Goal: Task Accomplishment & Management: Complete application form

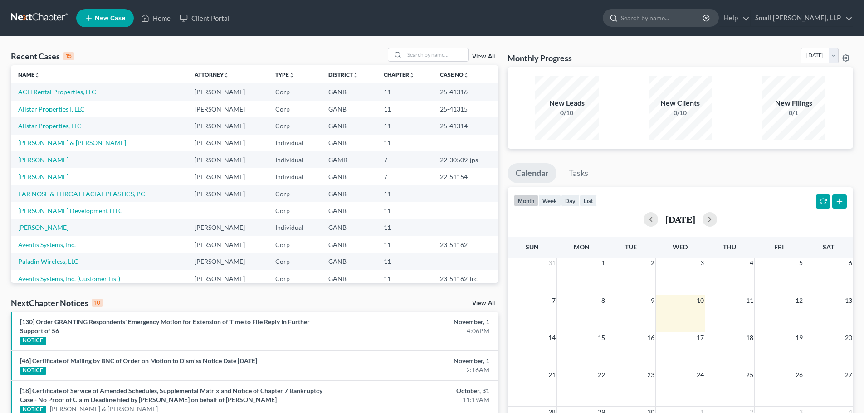
click at [689, 16] on input "search" at bounding box center [662, 18] width 83 height 17
type input "a"
click at [48, 145] on link "[PERSON_NAME] & [PERSON_NAME]" at bounding box center [72, 143] width 108 height 8
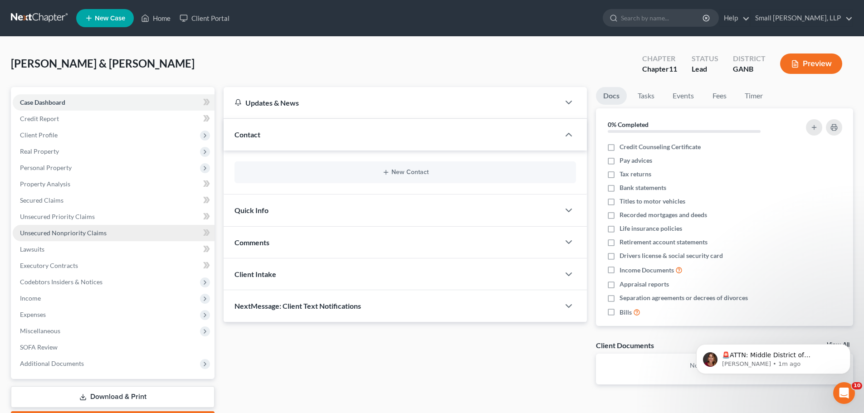
click at [63, 234] on span "Unsecured Nonpriority Claims" at bounding box center [63, 233] width 87 height 8
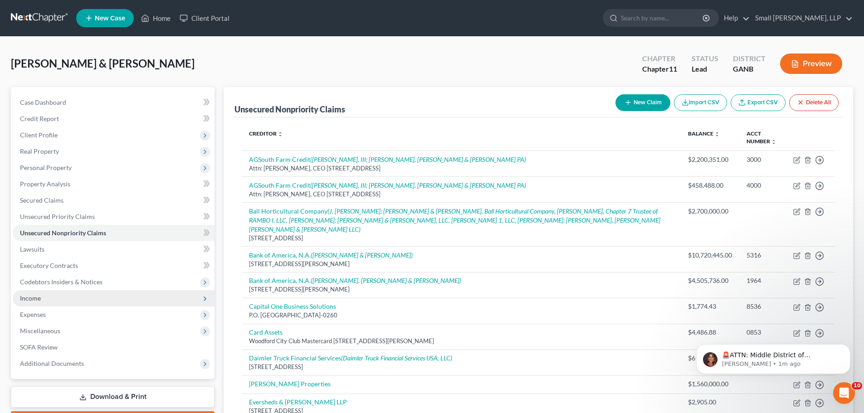
click at [50, 297] on span "Income" at bounding box center [114, 298] width 202 height 16
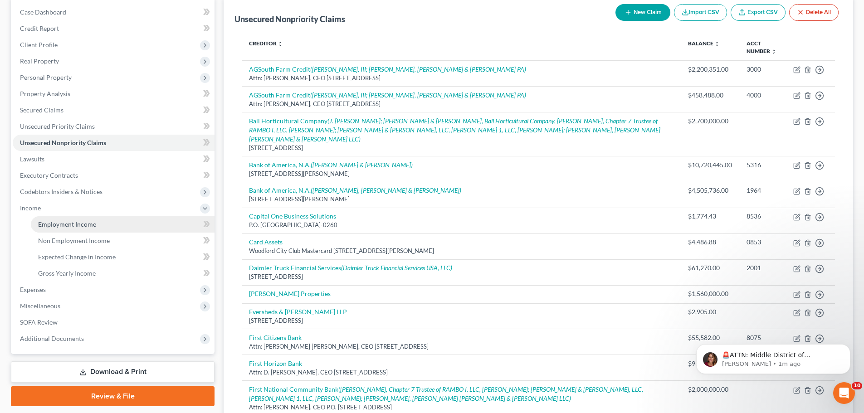
scroll to position [91, 0]
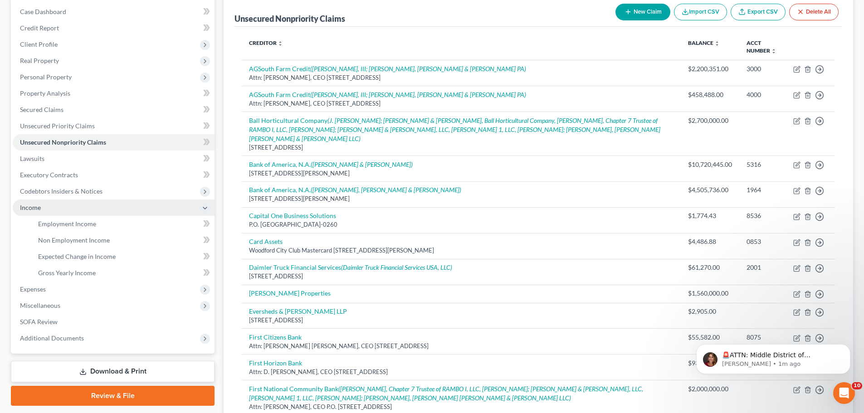
click at [38, 208] on span "Income" at bounding box center [30, 208] width 21 height 8
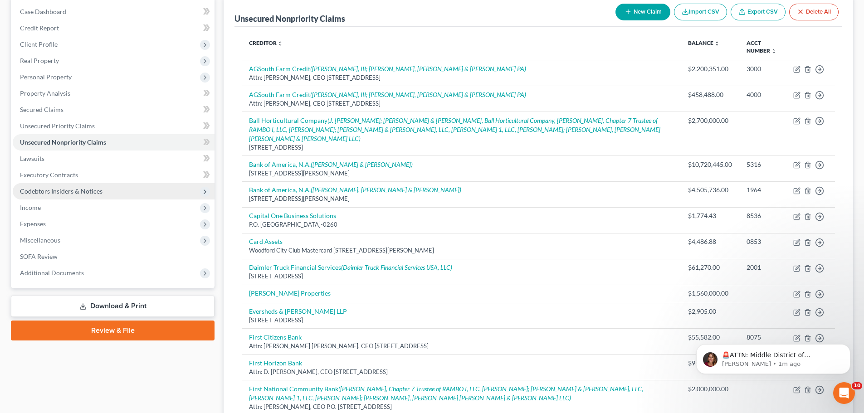
click at [69, 190] on span "Codebtors Insiders & Notices" at bounding box center [61, 191] width 83 height 8
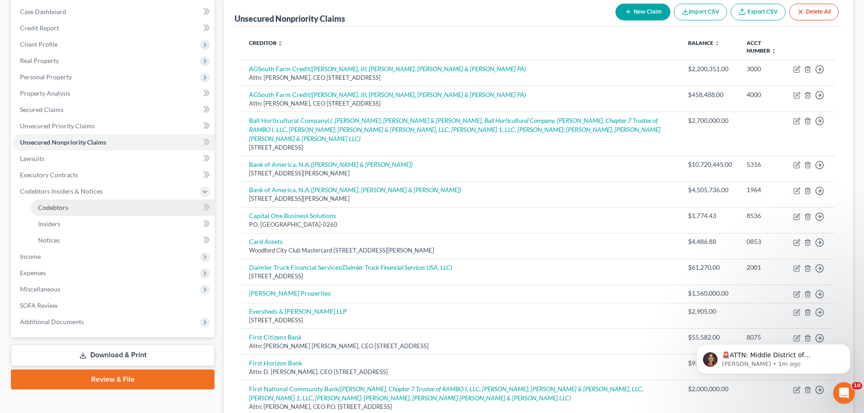
click at [64, 207] on span "Codebtors" at bounding box center [53, 208] width 30 height 8
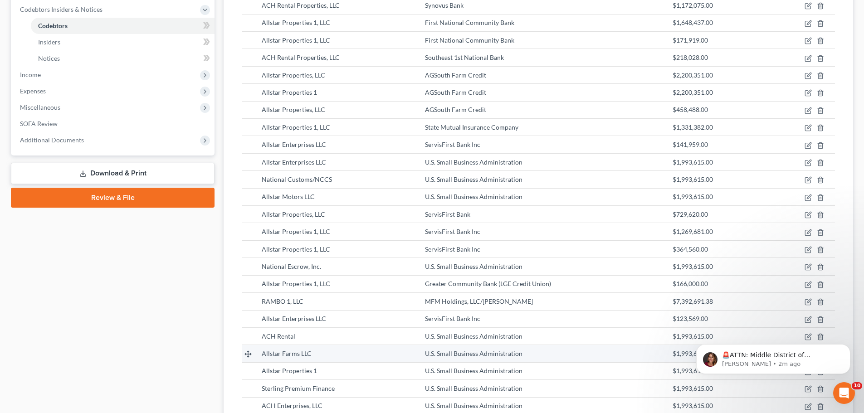
scroll to position [272, 0]
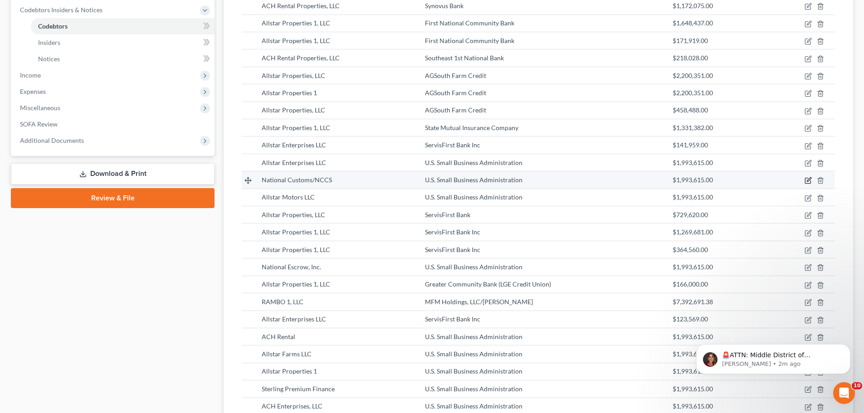
click at [807, 181] on icon "button" at bounding box center [809, 180] width 4 height 4
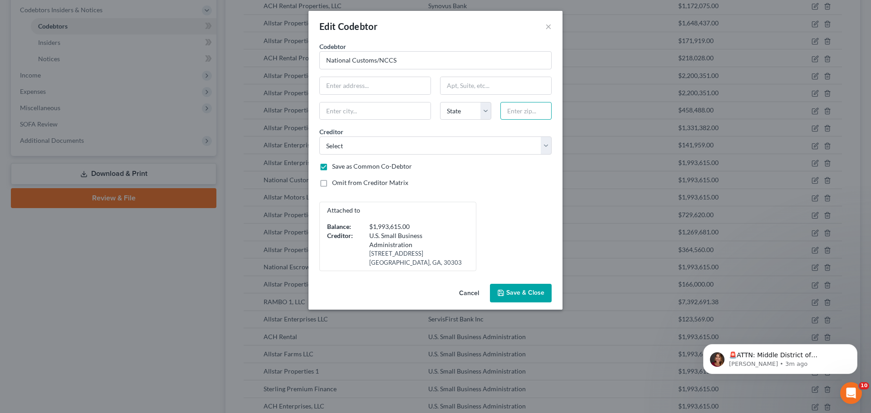
click at [512, 107] on input "text" at bounding box center [525, 111] width 51 height 18
type input "30153"
click at [371, 85] on input "text" at bounding box center [375, 85] width 111 height 17
type input "Rockmart"
select select "10"
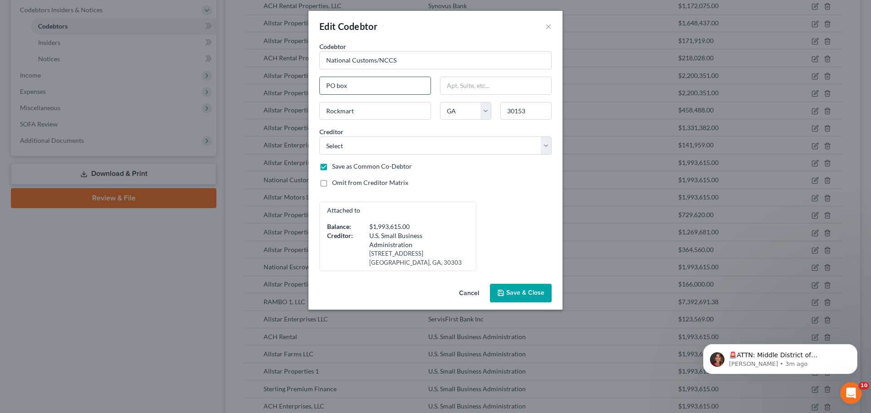
type input "PO Box 209"
click at [529, 112] on input "30153" at bounding box center [525, 111] width 51 height 18
click at [518, 293] on span "Save & Close" at bounding box center [525, 293] width 38 height 8
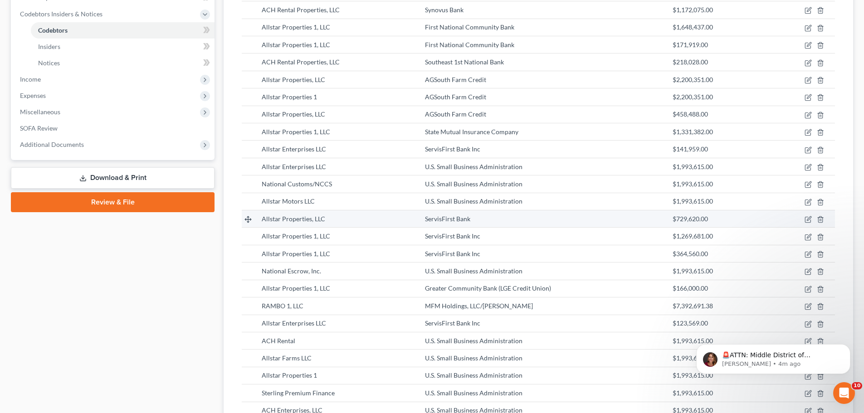
scroll to position [318, 0]
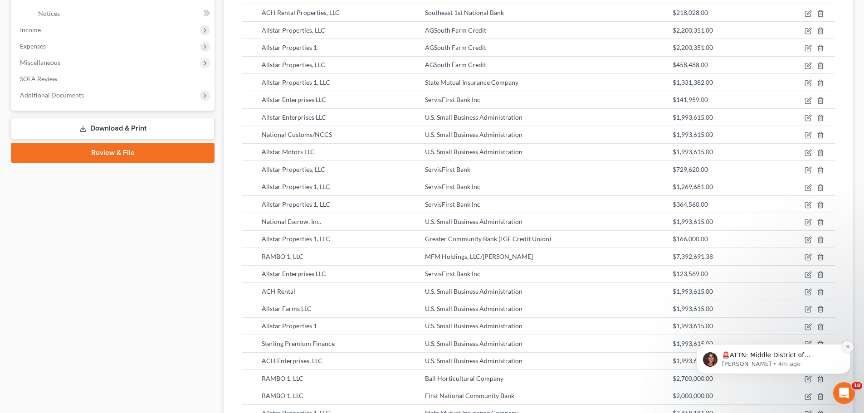
click at [847, 348] on icon "Dismiss notification" at bounding box center [847, 346] width 3 height 3
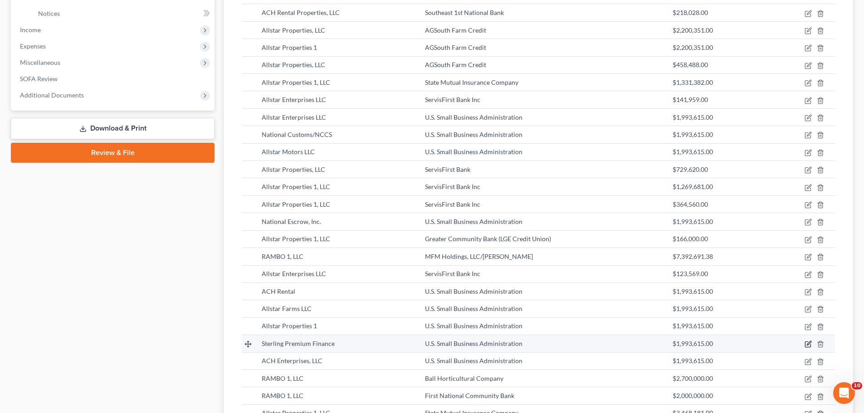
click at [805, 347] on icon "button" at bounding box center [807, 344] width 5 height 5
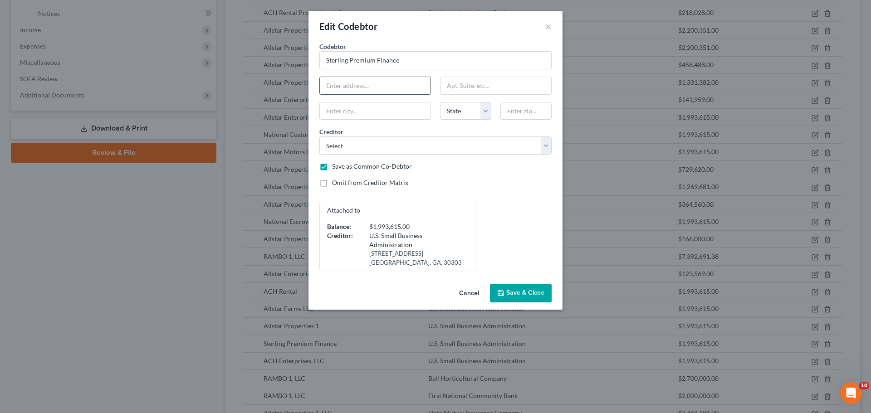
click at [336, 88] on input "text" at bounding box center [375, 85] width 111 height 17
type input "PO Box 209"
click at [345, 109] on input "text" at bounding box center [375, 111] width 111 height 17
type input "Rockmart"
click at [461, 111] on select "State AL AK AR AZ CA CO CT DE DC FL GA GU HI ID IL IN IA KS KY LA ME MD MA MI M…" at bounding box center [465, 111] width 51 height 18
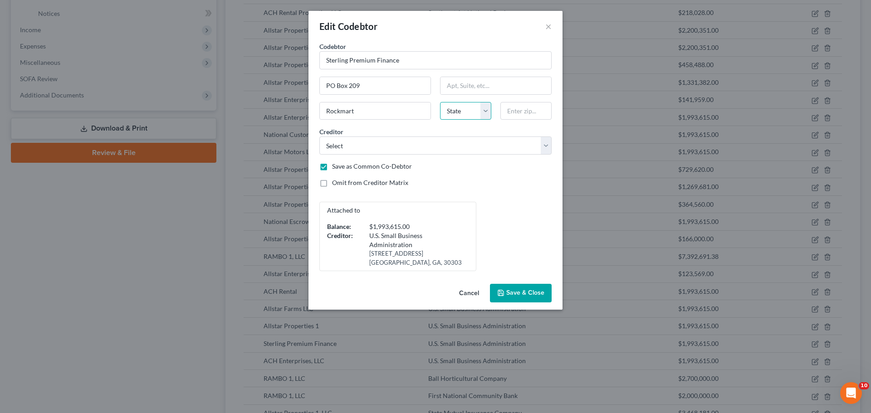
select select "10"
click at [440, 102] on select "State AL AK AR AZ CA CO CT DE DC FL GA GU HI ID IL IN IA KS KY LA ME MD MA MI M…" at bounding box center [465, 111] width 51 height 18
click at [526, 110] on input "text" at bounding box center [525, 111] width 51 height 18
type input "30153"
click at [515, 292] on span "Save & Close" at bounding box center [525, 293] width 38 height 8
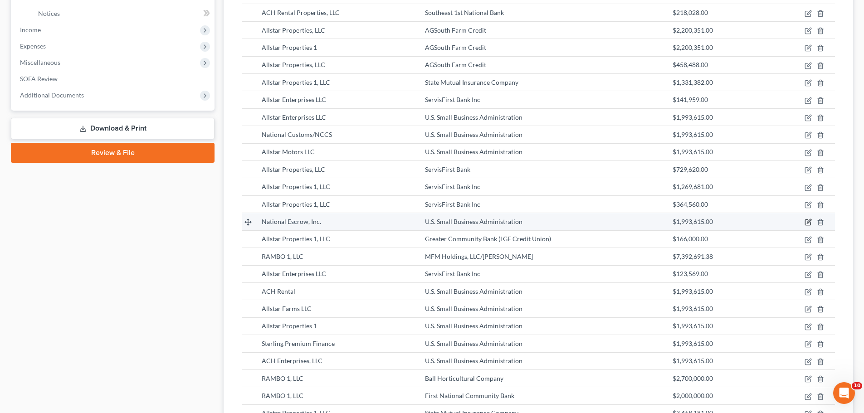
click at [811, 223] on icon "button" at bounding box center [807, 222] width 5 height 5
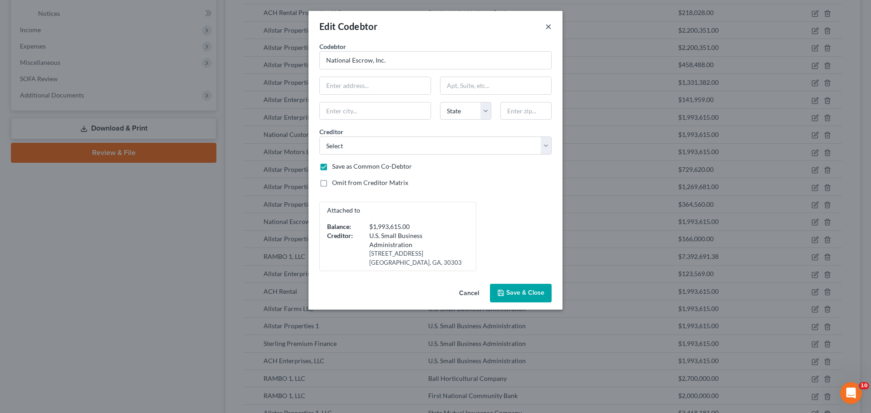
click at [547, 27] on button "×" at bounding box center [548, 26] width 6 height 11
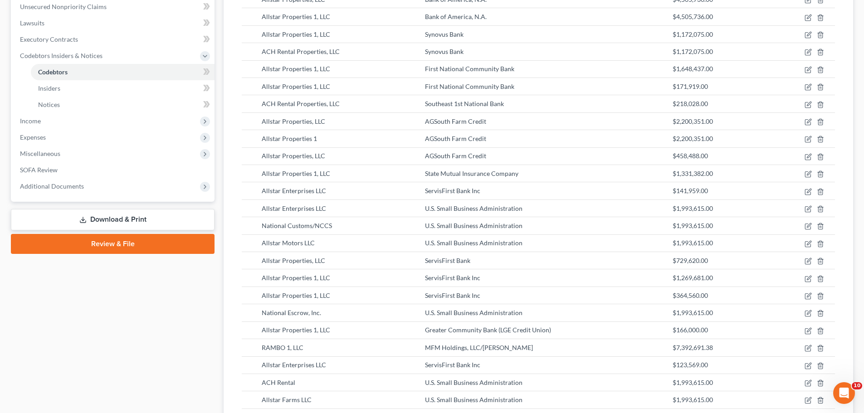
scroll to position [227, 0]
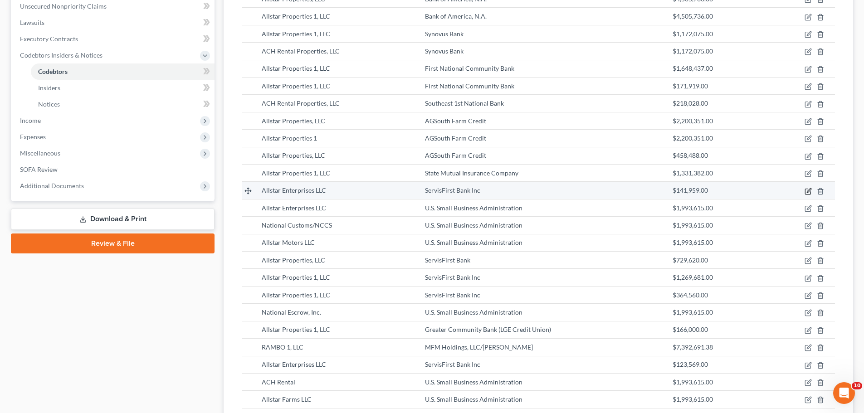
click at [807, 193] on icon "button" at bounding box center [808, 191] width 7 height 7
select select "16"
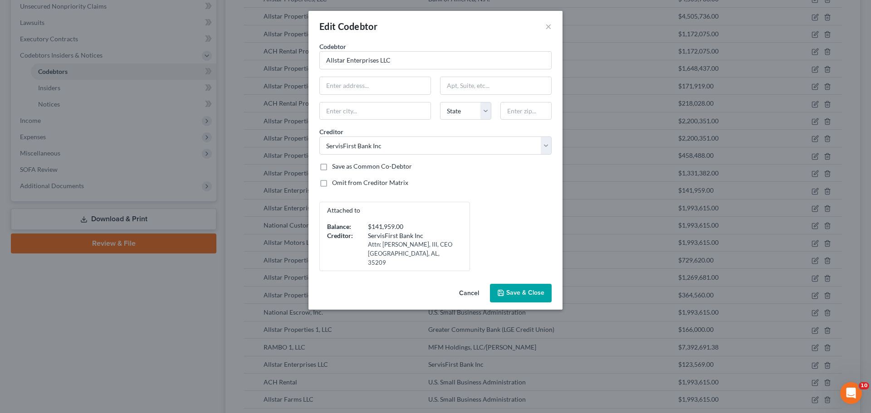
click at [392, 95] on div "Codebtor * Allstar Enterprises LLC Codebtor * Allstar Enterprises LLC State AL …" at bounding box center [435, 157] width 241 height 230
click at [391, 83] on input "text" at bounding box center [375, 85] width 111 height 17
type input "3015 Windward Plaza"
type input "Suite 200"
type input "Alpharetta"
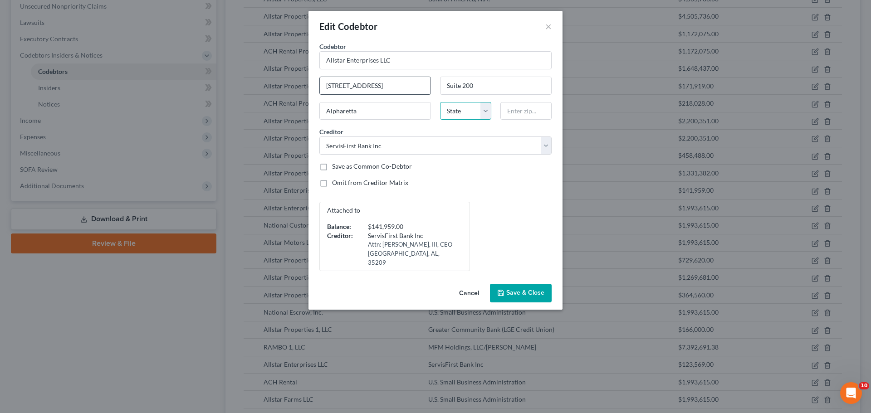
select select "10"
type input "30005"
click at [393, 165] on label "Save as Common Co-Debtor" at bounding box center [372, 166] width 80 height 9
click at [342, 165] on input "Save as Common Co-Debtor" at bounding box center [339, 165] width 6 height 6
checkbox input "true"
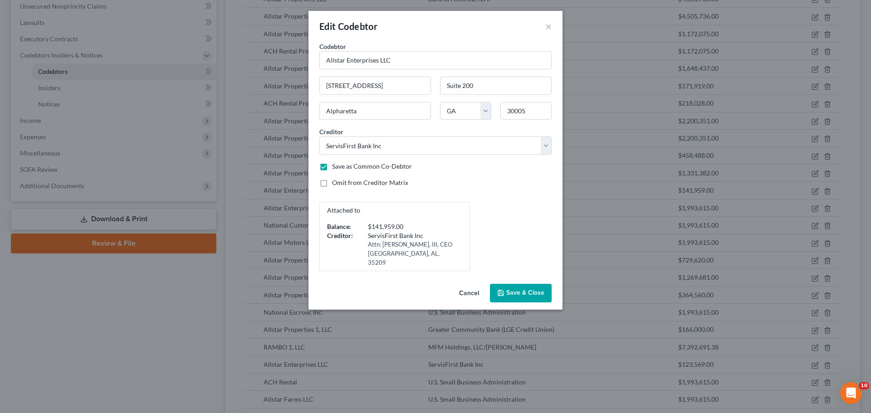
click at [520, 290] on span "Save & Close" at bounding box center [525, 293] width 38 height 8
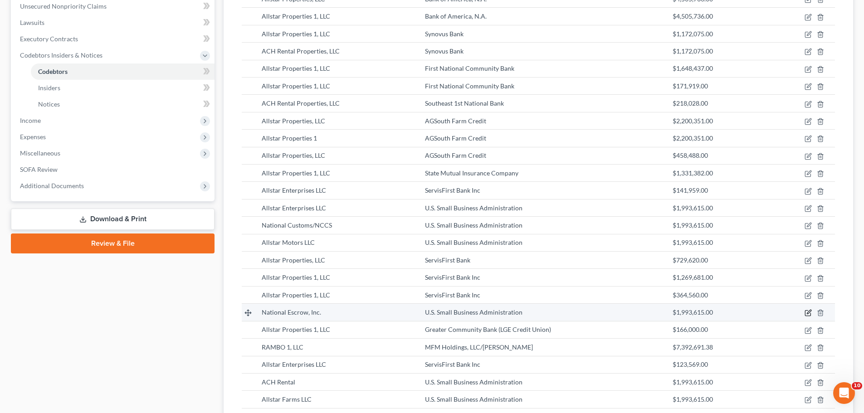
click at [809, 311] on icon "button" at bounding box center [809, 312] width 4 height 4
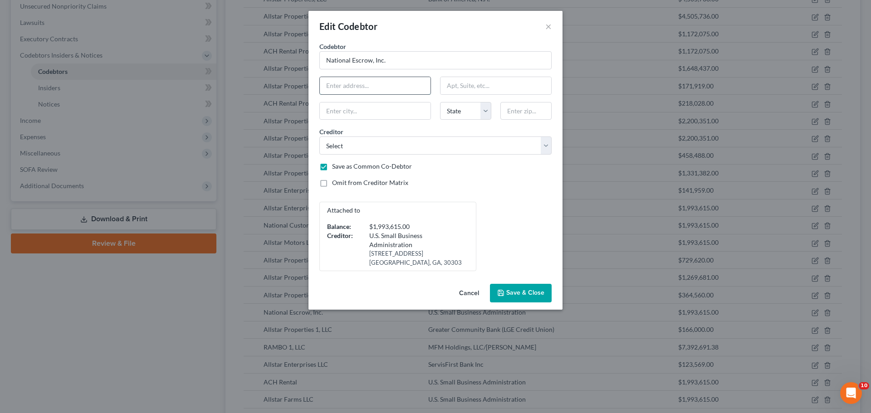
click at [338, 82] on input "text" at bounding box center [375, 85] width 111 height 17
type input "3015 Windward Plaza"
click at [469, 89] on input "text" at bounding box center [495, 85] width 111 height 17
type input "Suite 200"
type input "Alpharetta"
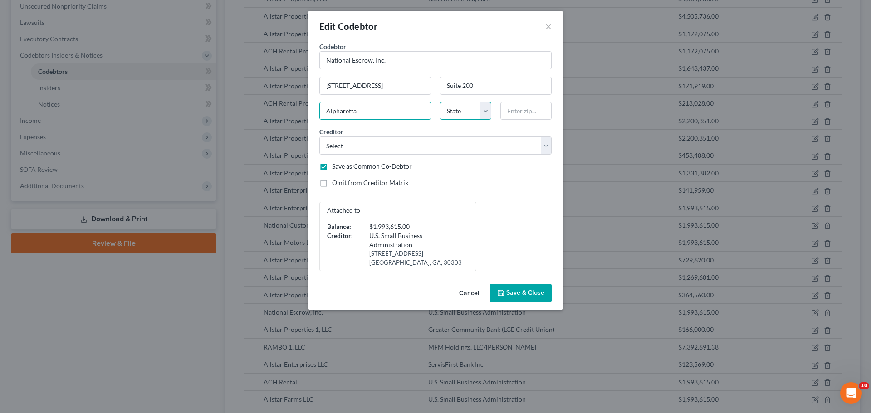
click at [470, 104] on select "State AL AK AR AZ CA CO CT DE DC FL GA GU HI ID IL IN IA KS KY LA ME MD MA MI M…" at bounding box center [465, 111] width 51 height 18
select select "10"
click at [440, 102] on select "State AL AK AR AZ CA CO CT DE DC FL GA GU HI ID IL IN IA KS KY LA ME MD MA MI M…" at bounding box center [465, 111] width 51 height 18
click at [517, 112] on input "text" at bounding box center [525, 111] width 51 height 18
type input "30005"
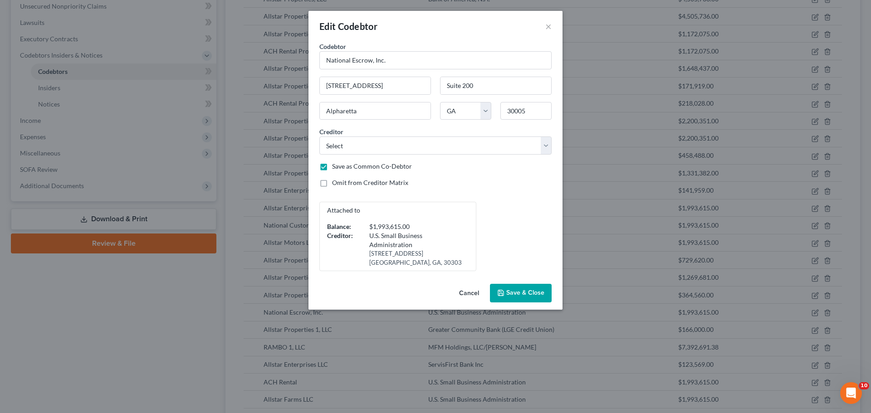
click at [515, 289] on span "Save & Close" at bounding box center [525, 293] width 38 height 8
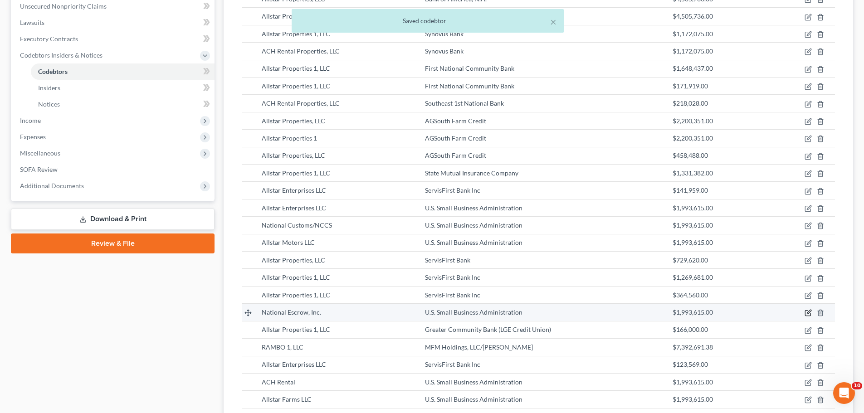
click at [808, 313] on icon "button" at bounding box center [808, 312] width 7 height 7
select select "10"
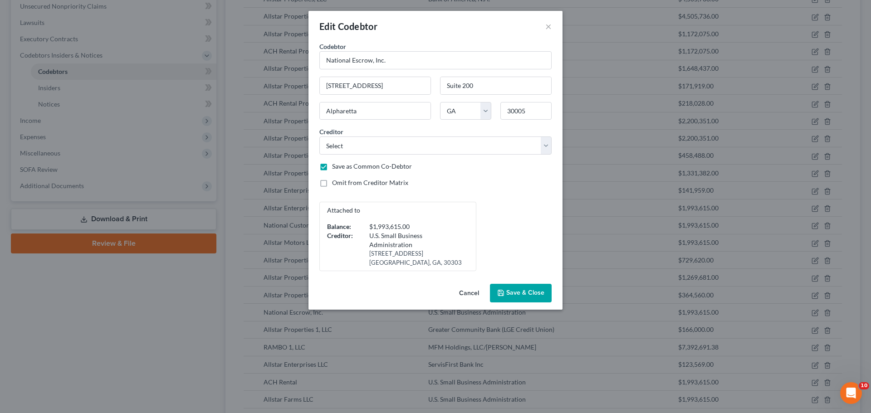
click at [528, 296] on span "Save & Close" at bounding box center [525, 293] width 38 height 8
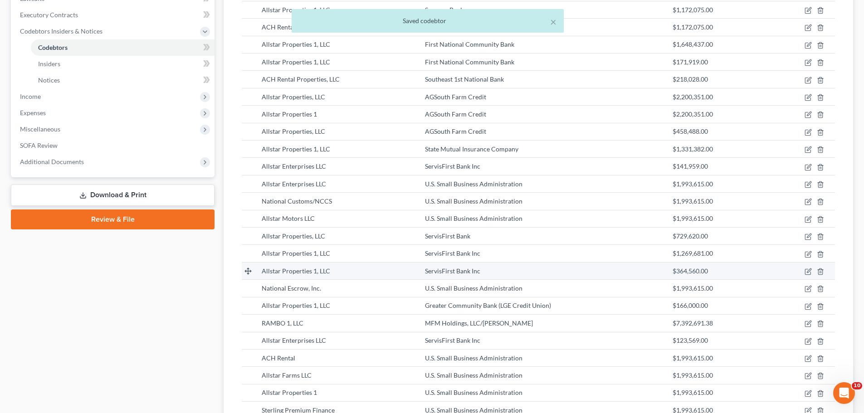
scroll to position [272, 0]
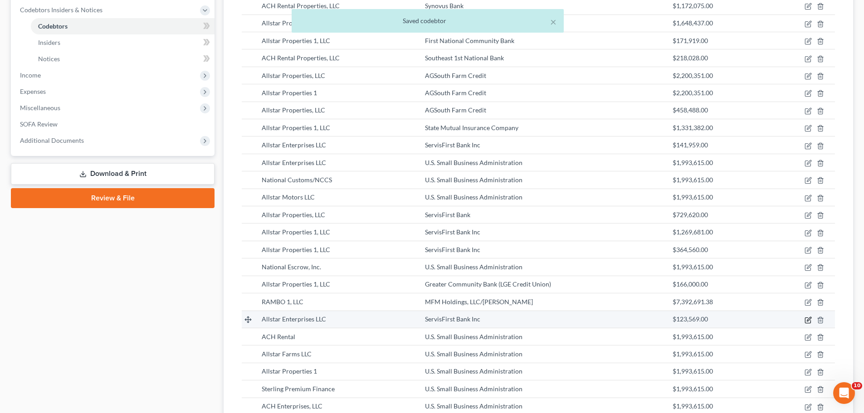
click at [806, 317] on icon "button" at bounding box center [808, 320] width 7 height 7
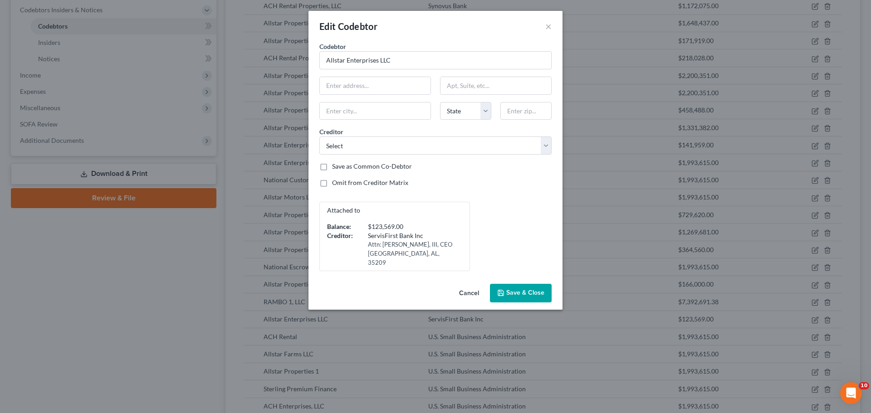
click at [388, 168] on label "Save as Common Co-Debtor" at bounding box center [372, 166] width 80 height 9
click at [342, 168] on input "Save as Common Co-Debtor" at bounding box center [339, 165] width 6 height 6
checkbox input "true"
click at [378, 62] on input "Allstar Enterprises LLC" at bounding box center [435, 60] width 232 height 18
drag, startPoint x: 314, startPoint y: 56, endPoint x: 308, endPoint y: 56, distance: 6.8
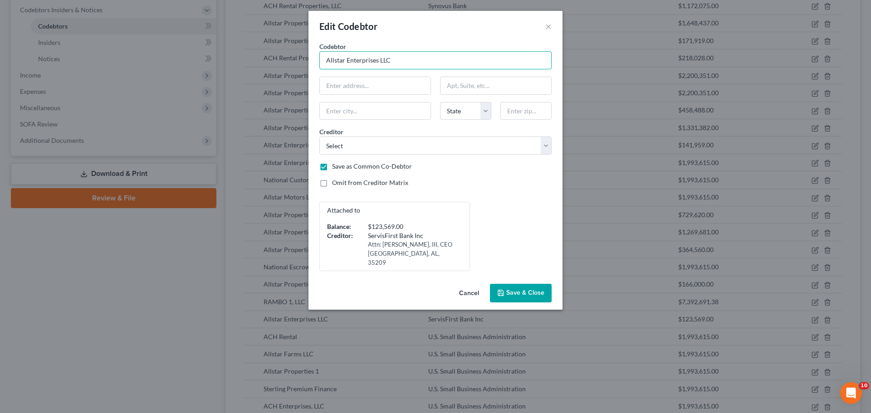
click at [308, 56] on div "Edit Codebtor × Codebtor * Allstar Enterprises LLC Codebtor * Allstar Enterpris…" at bounding box center [435, 206] width 871 height 413
type input "Allstar Enterprises, LLC"
type input "3015 Windward Plaza"
click at [457, 88] on input "text" at bounding box center [495, 85] width 111 height 17
type input "Suite 200"
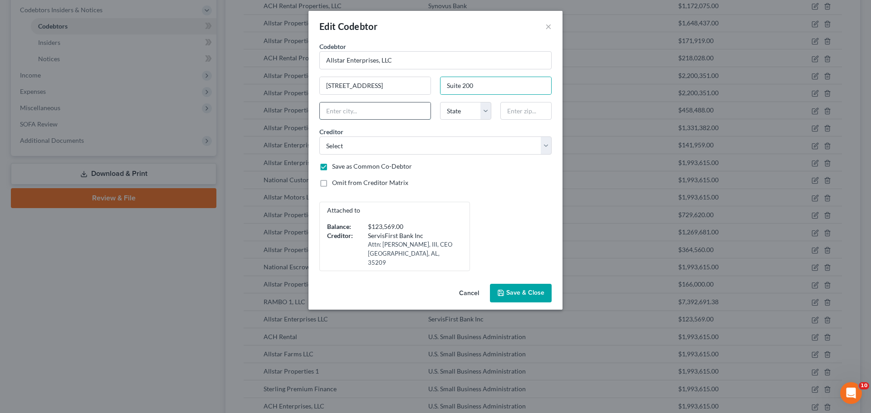
click at [337, 109] on input "text" at bounding box center [375, 111] width 111 height 17
type input "Alpharetta"
click at [452, 110] on select "State AL AK AR AZ CA CO CT DE DC FL GA GU HI ID IL IN IA KS KY LA ME MD MA MI M…" at bounding box center [465, 111] width 51 height 18
select select "10"
click at [440, 102] on select "State AL AK AR AZ CA CO CT DE DC FL GA GU HI ID IL IN IA KS KY LA ME MD MA MI M…" at bounding box center [465, 111] width 51 height 18
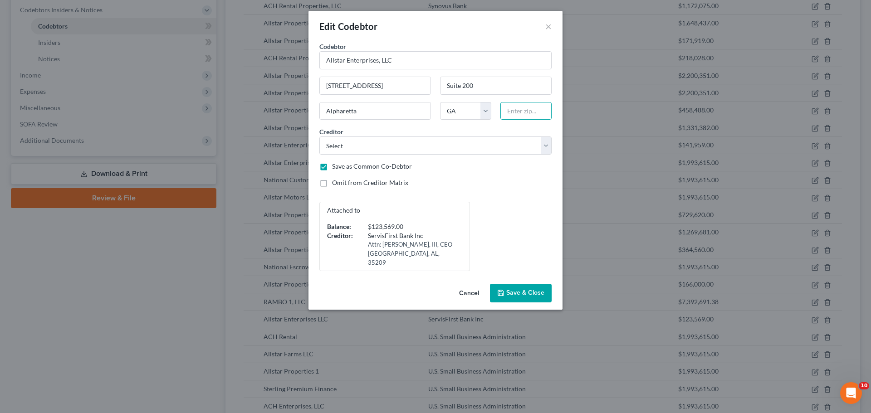
click at [519, 110] on input "text" at bounding box center [525, 111] width 51 height 18
type input "30005"
click at [534, 288] on button "Save & Close" at bounding box center [521, 293] width 62 height 19
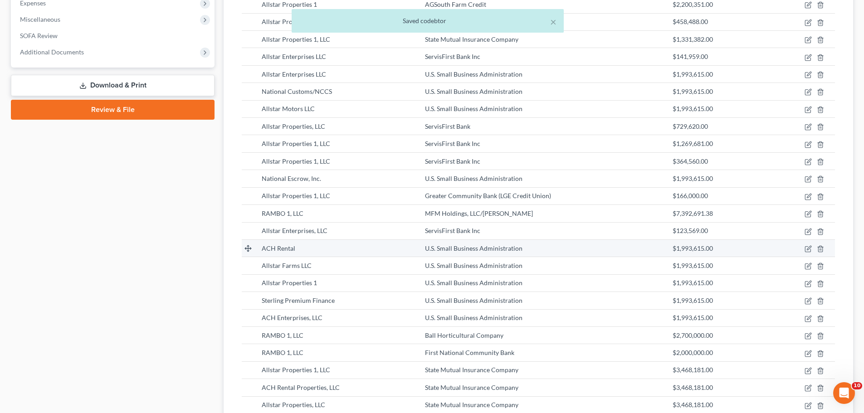
scroll to position [363, 0]
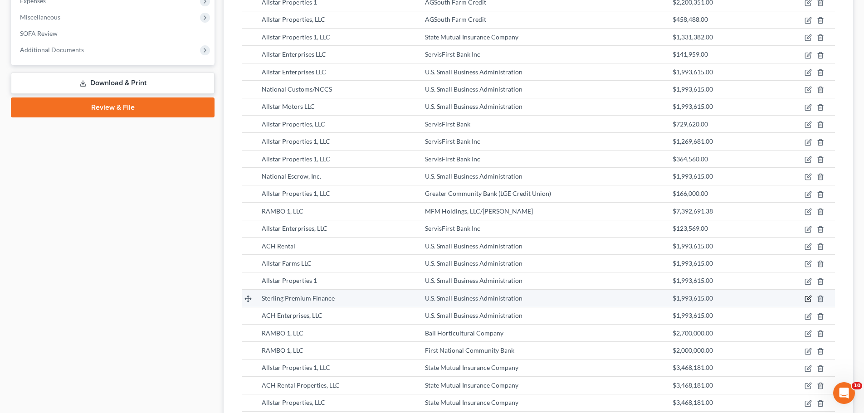
click at [806, 298] on icon "button" at bounding box center [808, 298] width 7 height 7
select select "10"
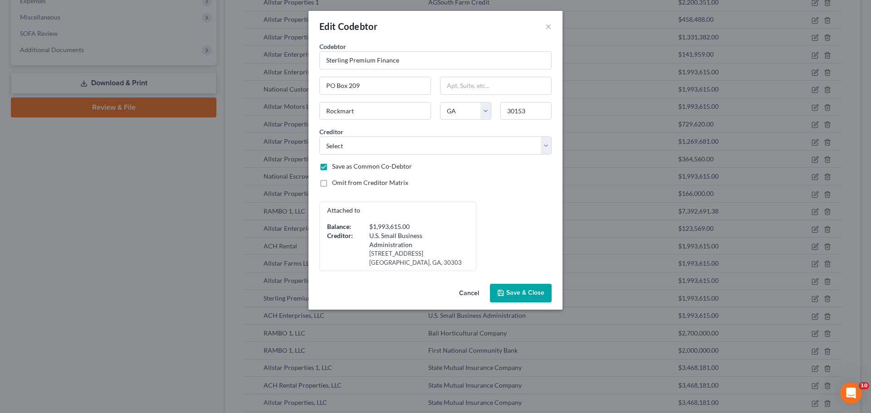
click at [523, 286] on button "Save & Close" at bounding box center [521, 293] width 62 height 19
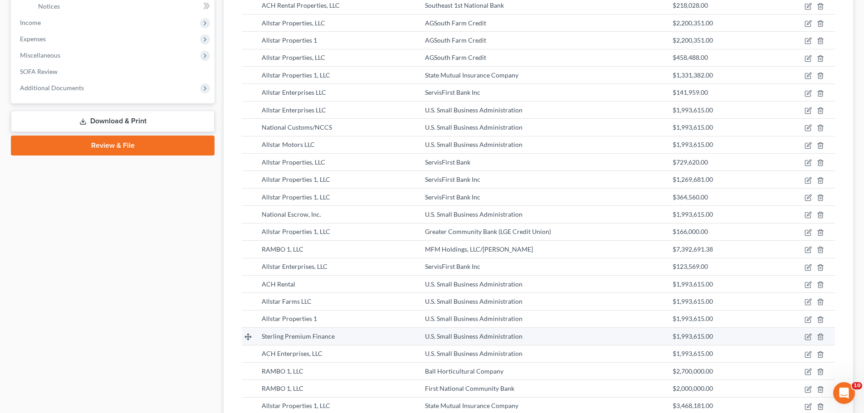
scroll to position [318, 0]
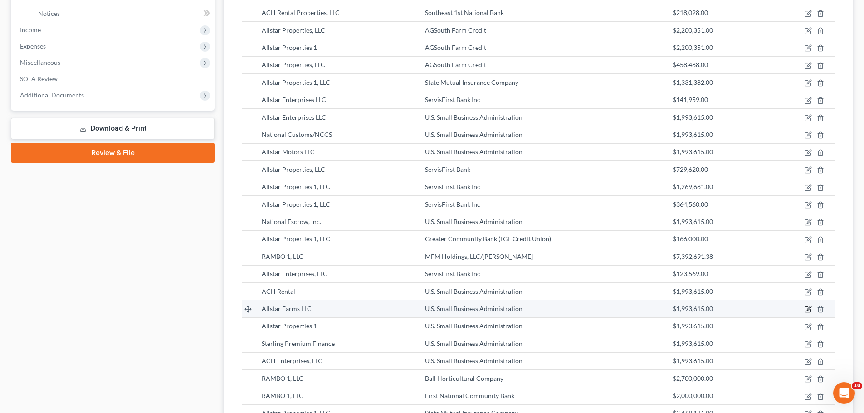
click at [810, 308] on icon "button" at bounding box center [808, 309] width 7 height 7
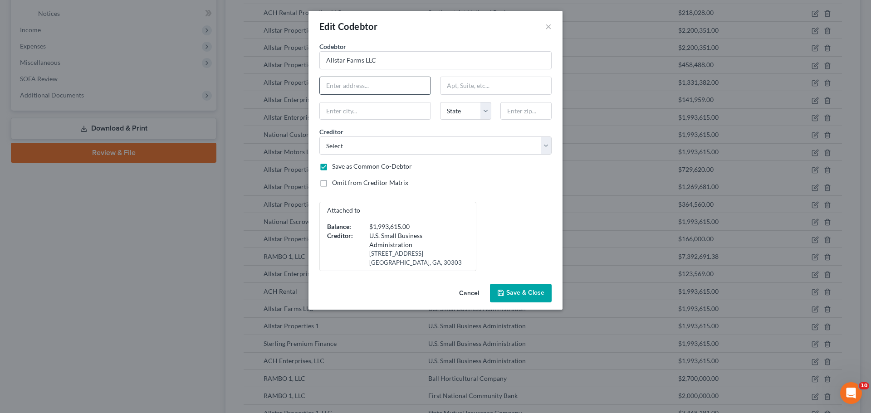
click at [395, 78] on input "text" at bounding box center [375, 85] width 111 height 17
type input "PO Box 209"
click at [356, 116] on input "text" at bounding box center [375, 111] width 111 height 17
type input "Rockmart"
click at [453, 113] on select "State AL AK AR AZ CA CO CT DE DC FL GA GU HI ID IL IN IA KS KY LA ME MD MA MI M…" at bounding box center [465, 111] width 51 height 18
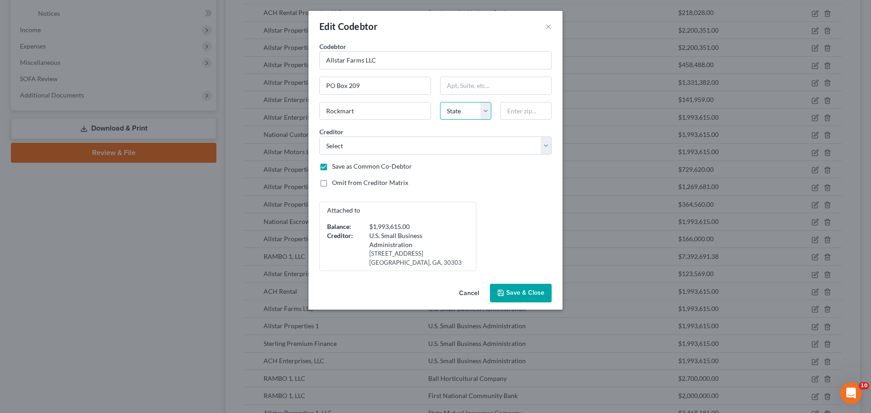
select select "10"
click at [440, 102] on select "State AL AK AR AZ CA CO CT DE DC FL GA GU HI ID IL IN IA KS KY LA ME MD MA MI M…" at bounding box center [465, 111] width 51 height 18
click at [530, 116] on input "text" at bounding box center [525, 111] width 51 height 18
type input "30153"
click at [526, 290] on span "Save & Close" at bounding box center [525, 293] width 38 height 8
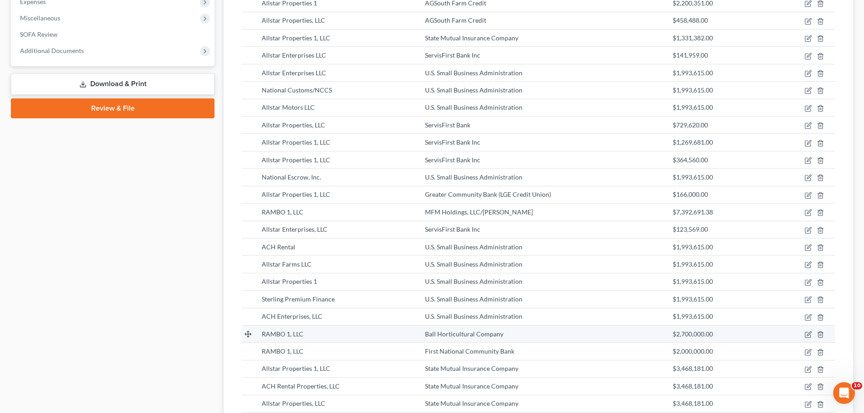
scroll to position [363, 0]
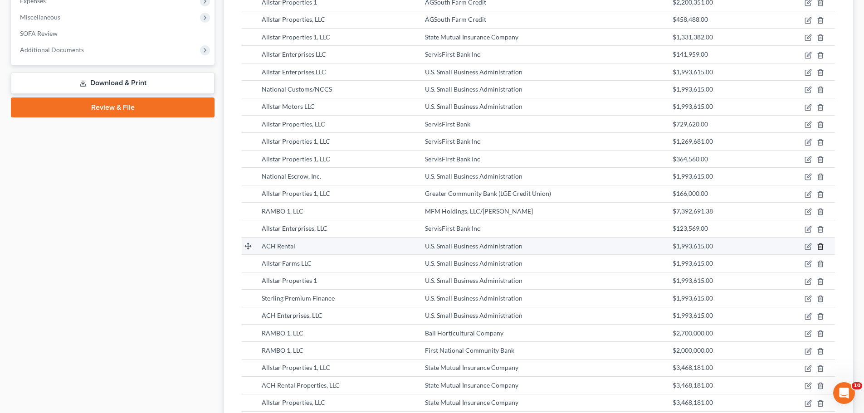
click at [820, 248] on line "button" at bounding box center [820, 247] width 0 height 2
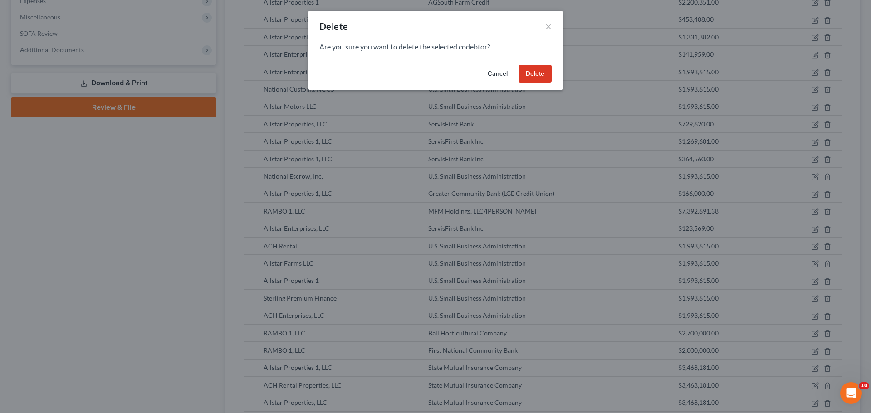
click at [536, 73] on button "Delete" at bounding box center [534, 74] width 33 height 18
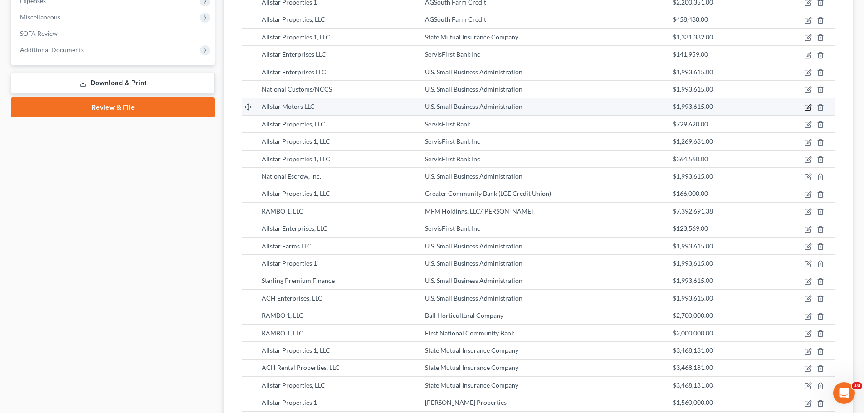
click at [806, 109] on icon "button" at bounding box center [808, 107] width 7 height 7
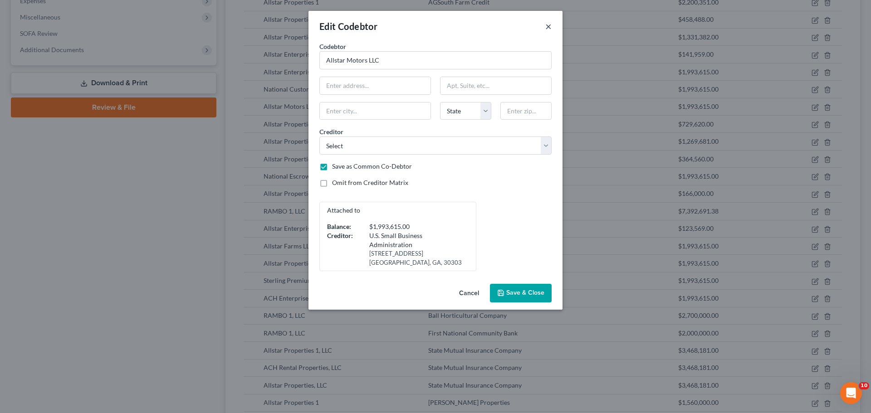
click at [548, 26] on button "×" at bounding box center [548, 26] width 6 height 11
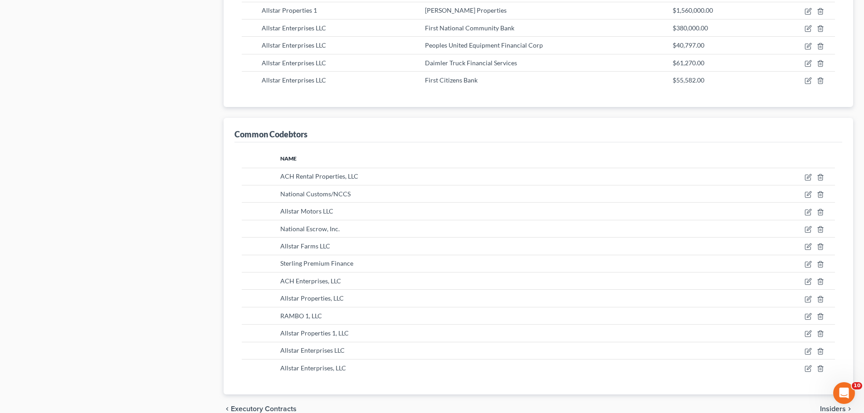
scroll to position [771, 0]
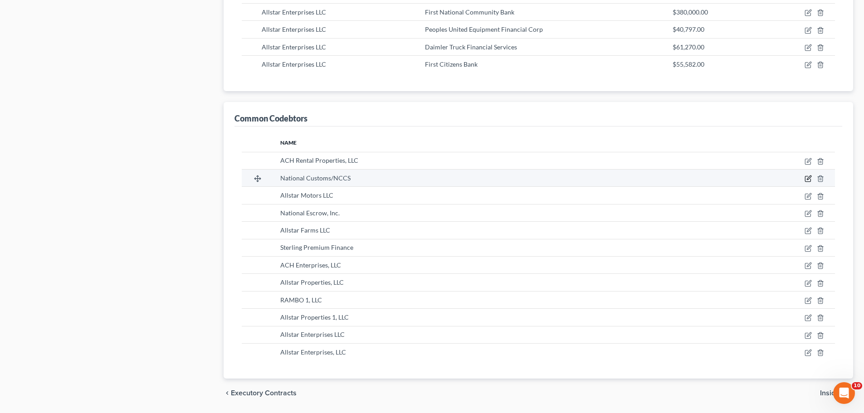
click at [808, 179] on icon "button" at bounding box center [808, 178] width 7 height 7
select select "10"
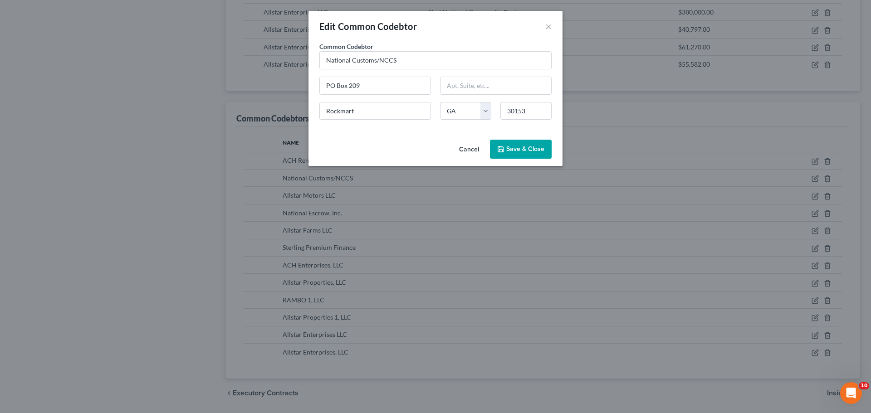
click at [539, 151] on span "Save & Close" at bounding box center [525, 149] width 38 height 8
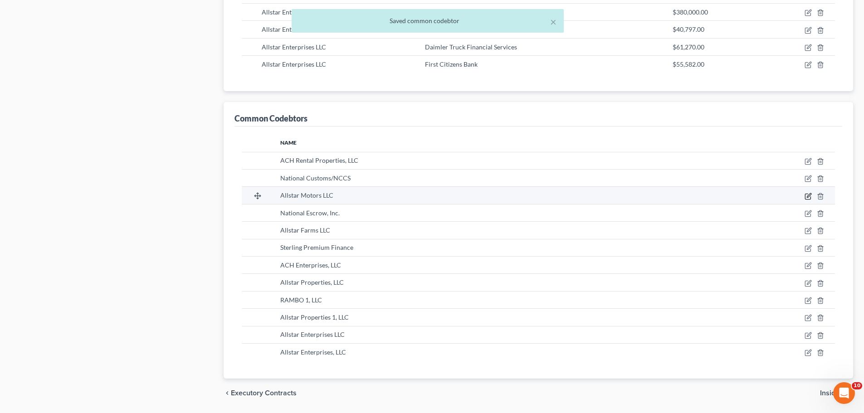
click at [811, 195] on icon "button" at bounding box center [809, 195] width 4 height 4
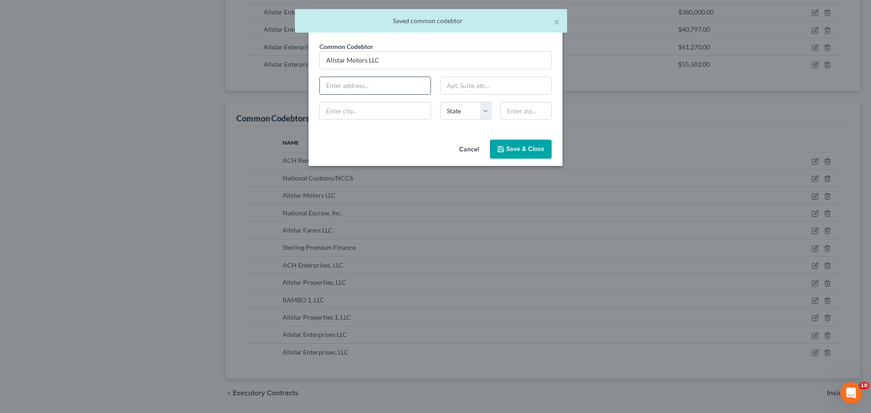
click at [348, 94] on div at bounding box center [375, 86] width 112 height 18
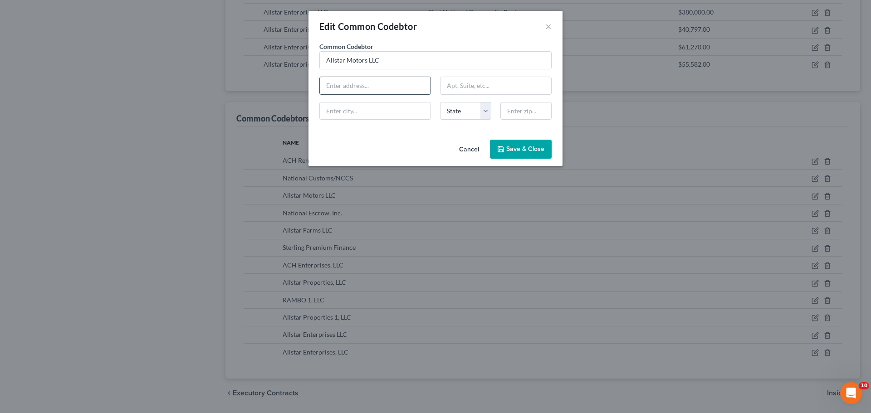
click at [343, 90] on input "text" at bounding box center [375, 85] width 111 height 17
type input "PO Box 209"
type input "Rockmart"
select select "10"
type input "30153"
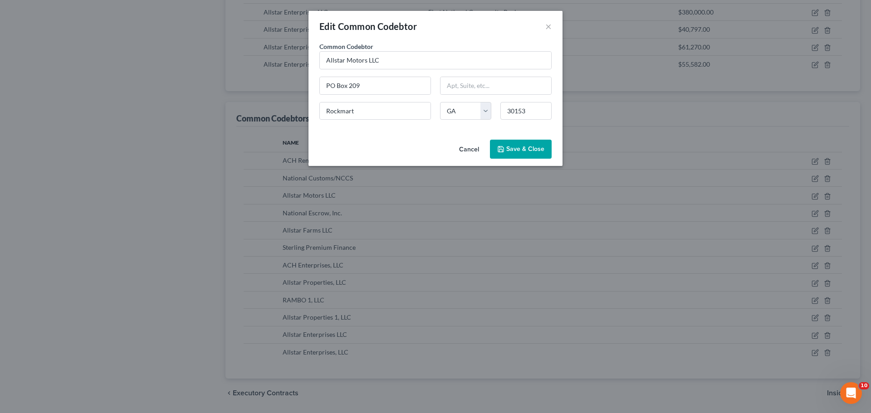
click at [520, 149] on span "Save & Close" at bounding box center [525, 149] width 38 height 8
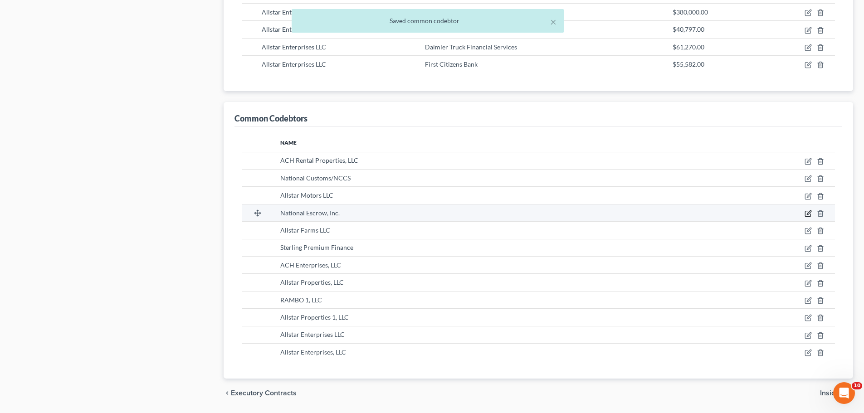
click at [809, 211] on icon "button" at bounding box center [808, 213] width 7 height 7
select select "10"
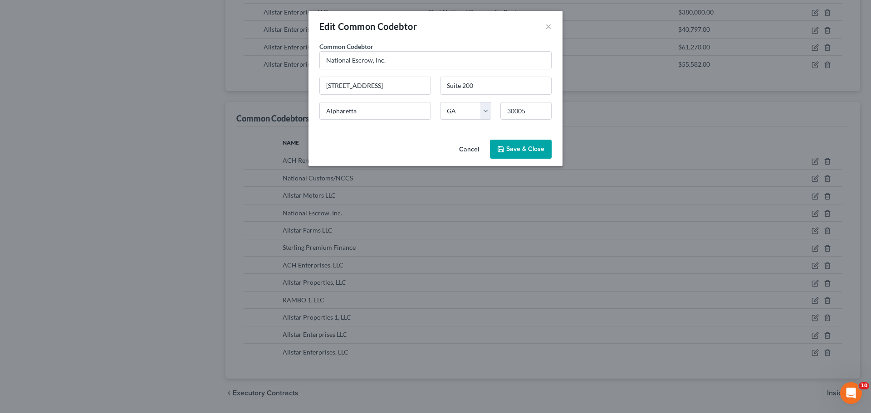
click at [526, 149] on span "Save & Close" at bounding box center [525, 149] width 38 height 8
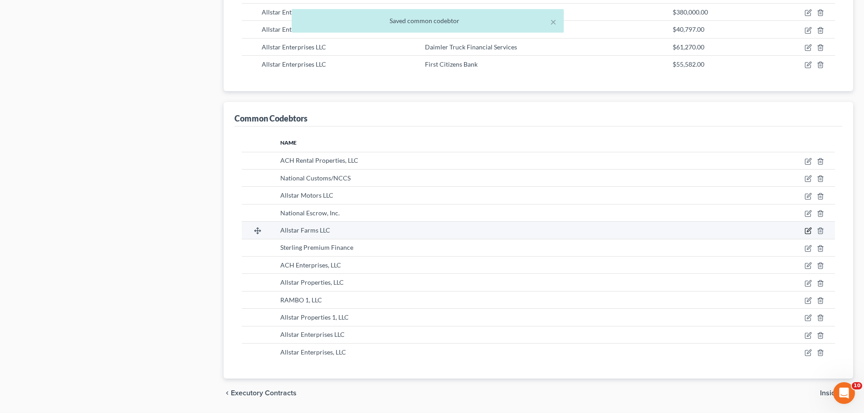
click at [811, 231] on icon "button" at bounding box center [808, 230] width 7 height 7
select select "10"
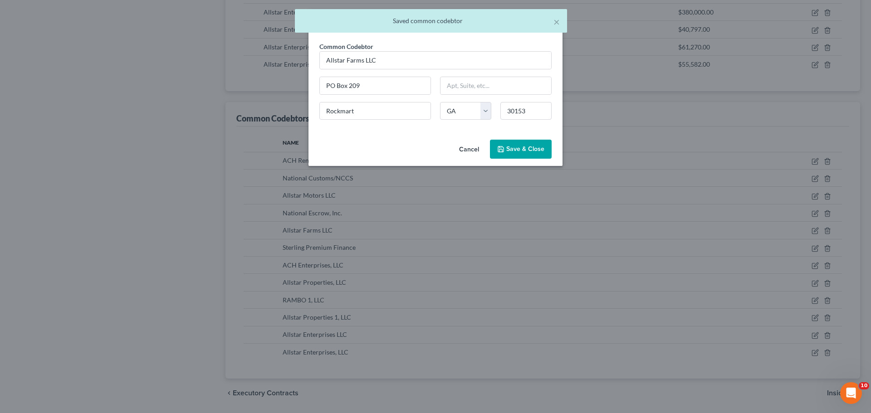
click at [526, 150] on span "Save & Close" at bounding box center [525, 149] width 38 height 8
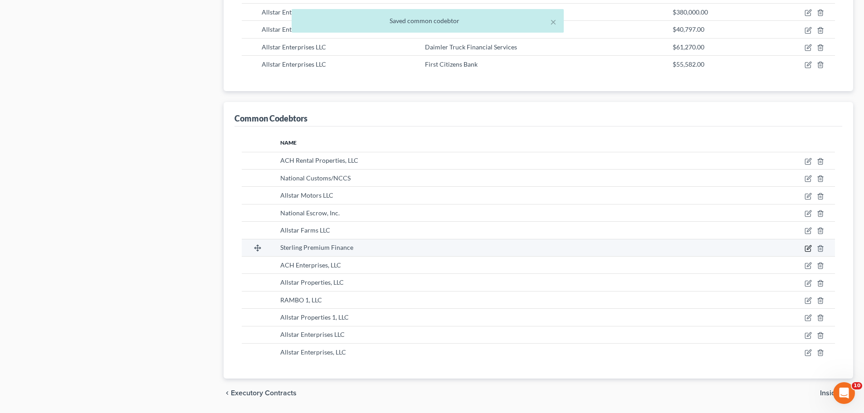
click at [811, 251] on icon "button" at bounding box center [808, 248] width 7 height 7
select select "10"
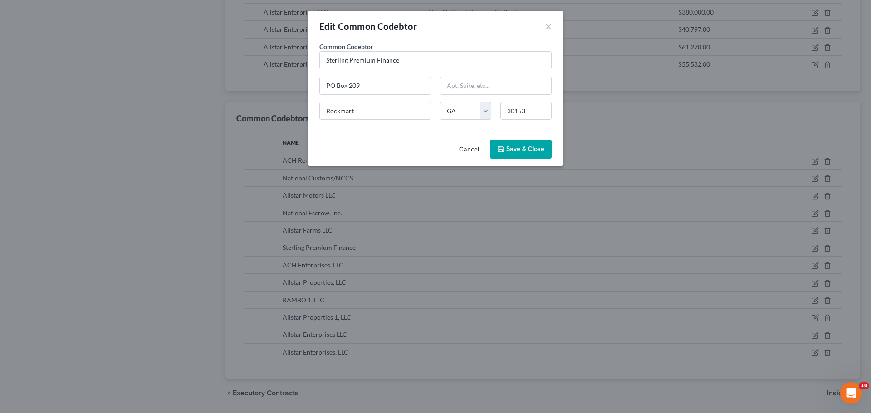
click at [542, 147] on span "Save & Close" at bounding box center [525, 149] width 38 height 8
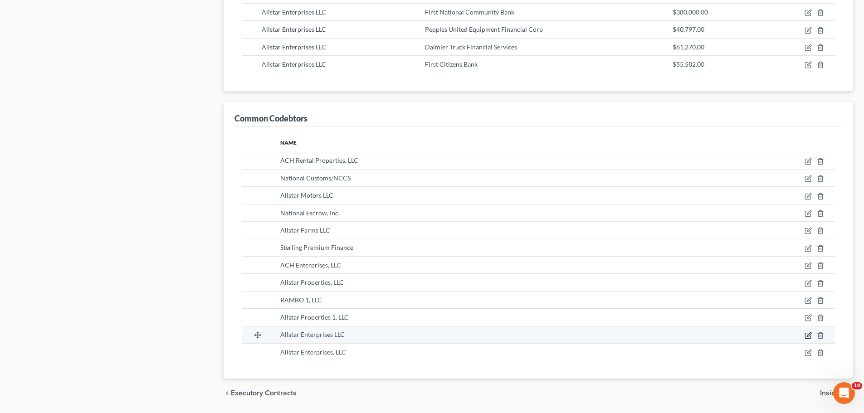
click at [810, 335] on icon "button" at bounding box center [809, 334] width 4 height 4
select select "10"
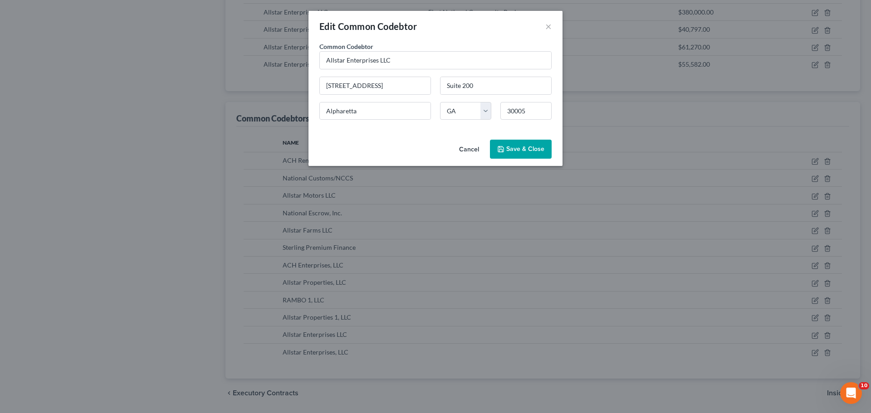
click at [542, 151] on span "Save & Close" at bounding box center [525, 149] width 38 height 8
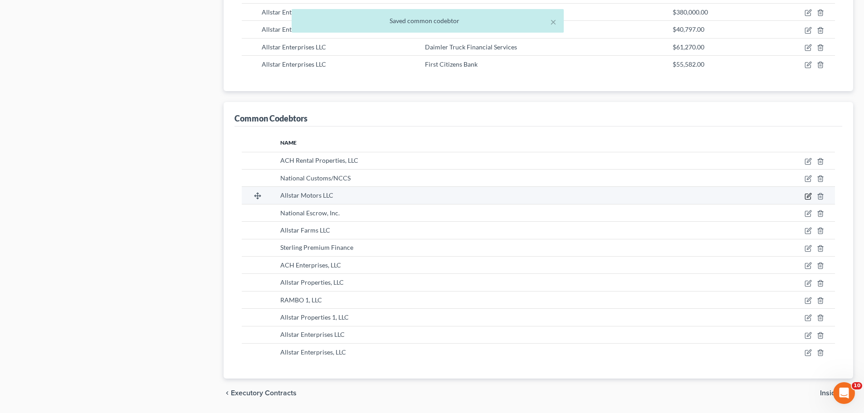
click at [806, 199] on icon "button" at bounding box center [807, 196] width 5 height 5
select select "10"
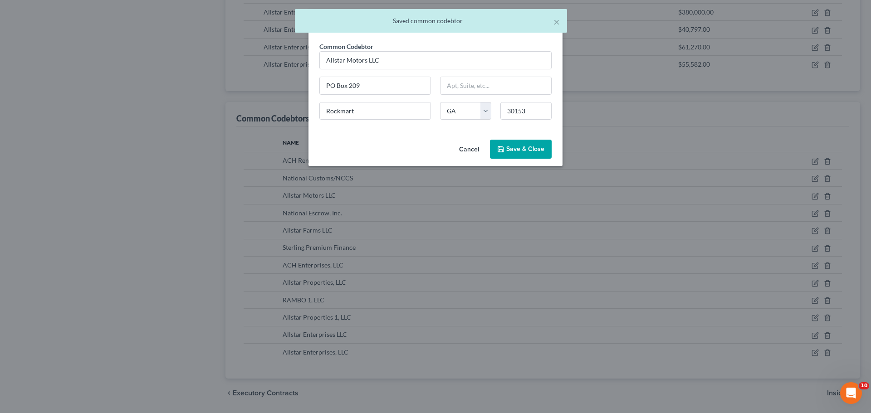
click at [542, 152] on span "Save & Close" at bounding box center [525, 149] width 38 height 8
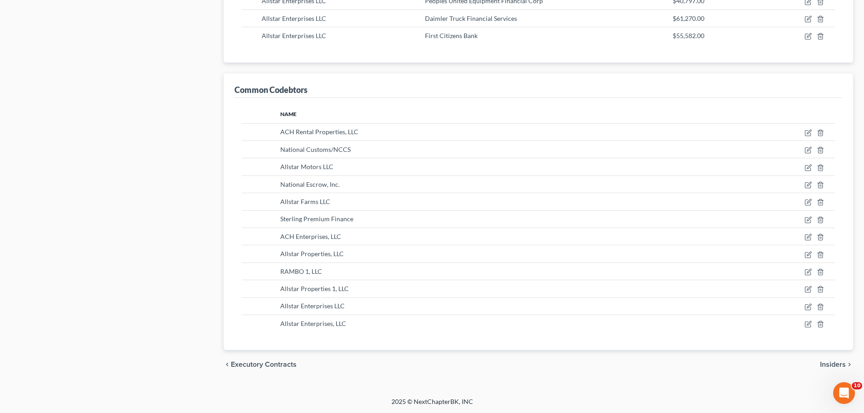
scroll to position [800, 0]
click at [809, 149] on icon "button" at bounding box center [809, 149] width 4 height 4
select select "10"
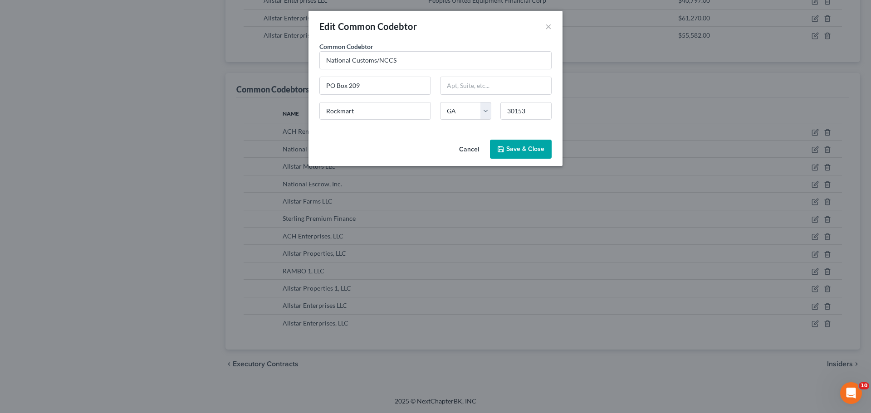
click at [543, 151] on span "Save & Close" at bounding box center [525, 149] width 38 height 8
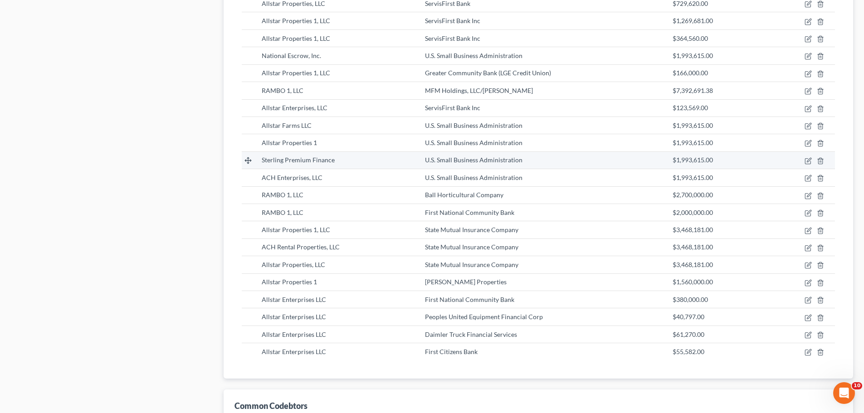
scroll to position [483, 0]
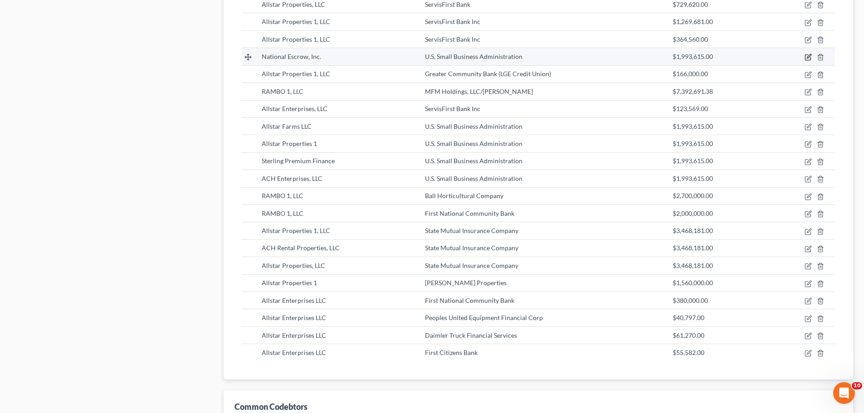
click at [808, 59] on icon "button" at bounding box center [808, 57] width 7 height 7
select select "10"
select select "42"
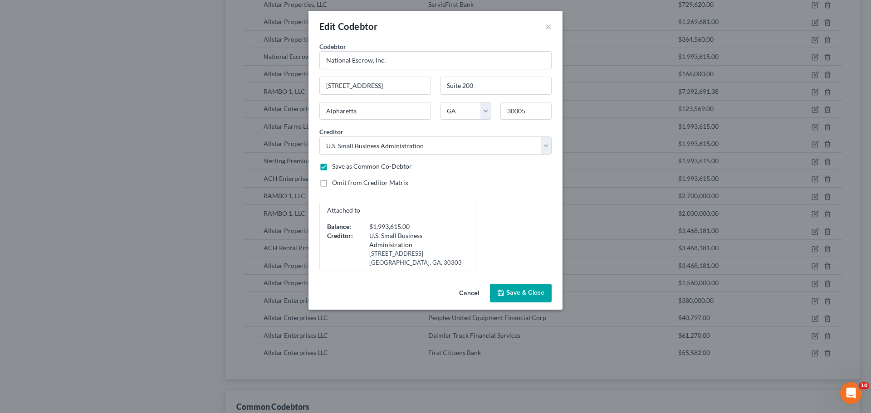
click at [541, 296] on span "Save & Close" at bounding box center [525, 293] width 38 height 8
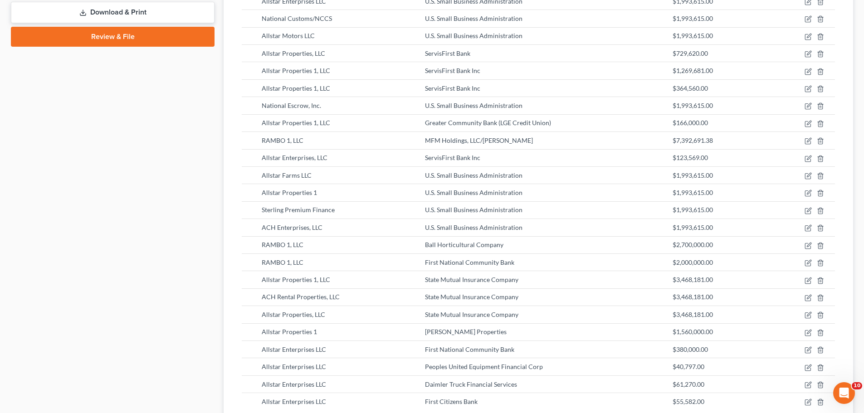
scroll to position [363, 0]
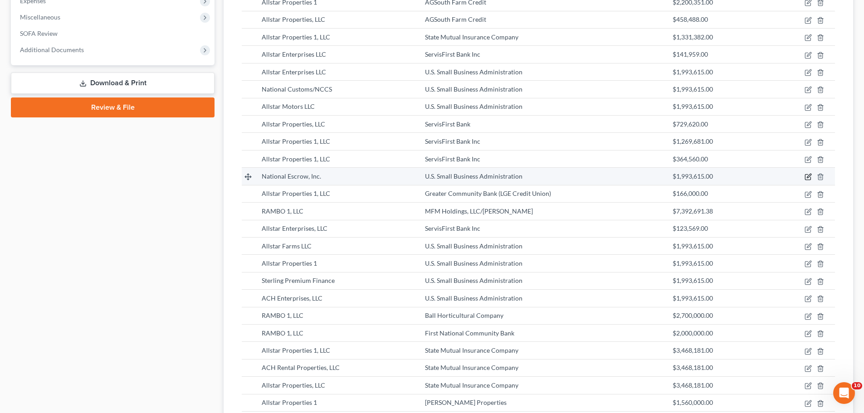
click at [806, 176] on icon "button" at bounding box center [808, 176] width 7 height 7
select select "10"
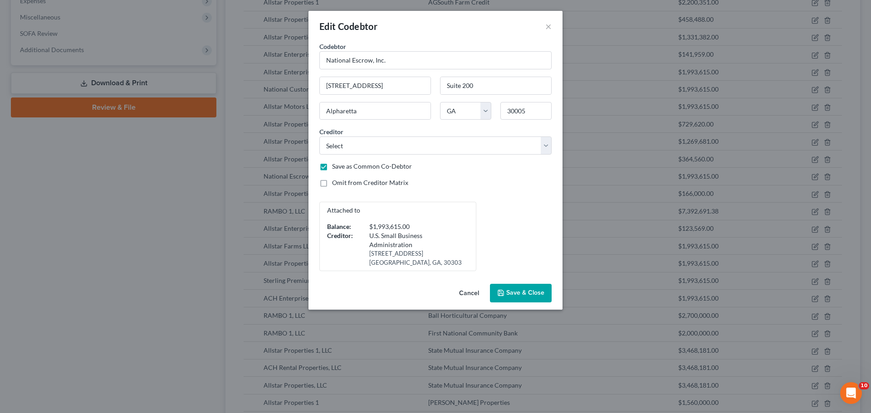
click at [514, 293] on span "Save & Close" at bounding box center [525, 293] width 38 height 8
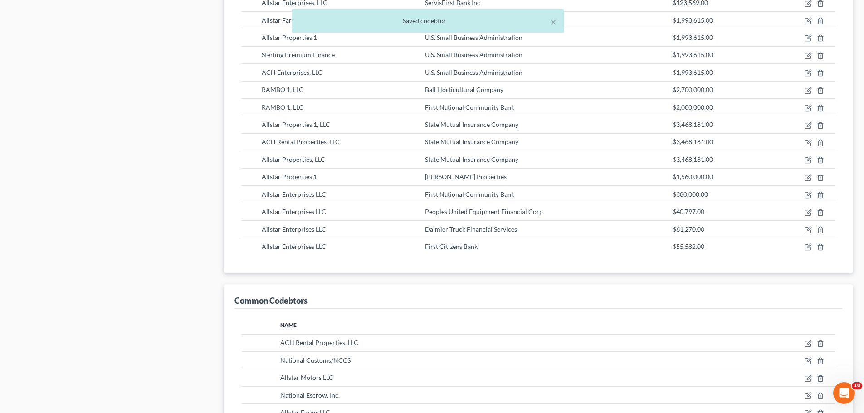
scroll to position [726, 0]
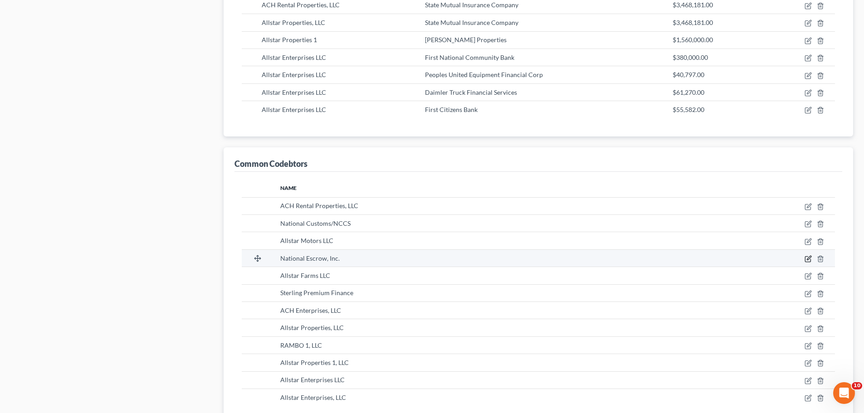
click at [806, 259] on icon "button" at bounding box center [807, 259] width 5 height 5
select select "10"
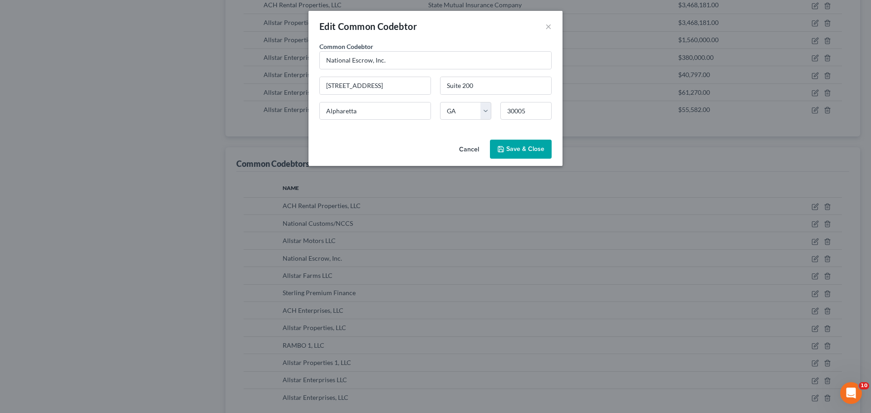
click at [527, 147] on span "Save & Close" at bounding box center [525, 149] width 38 height 8
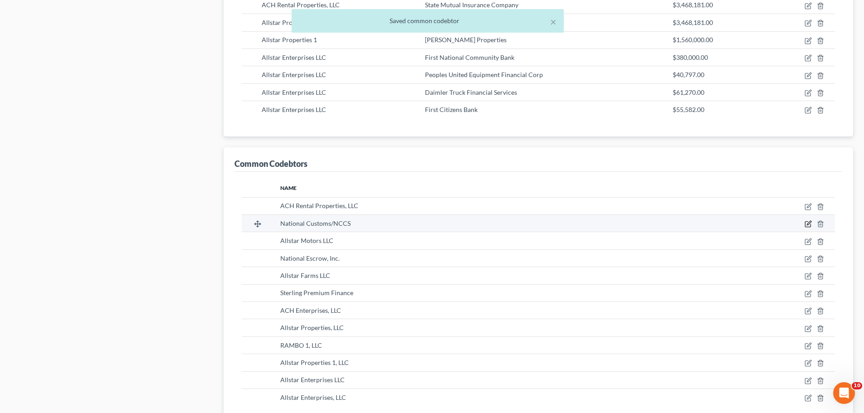
click at [806, 223] on icon "button" at bounding box center [808, 223] width 7 height 7
select select "10"
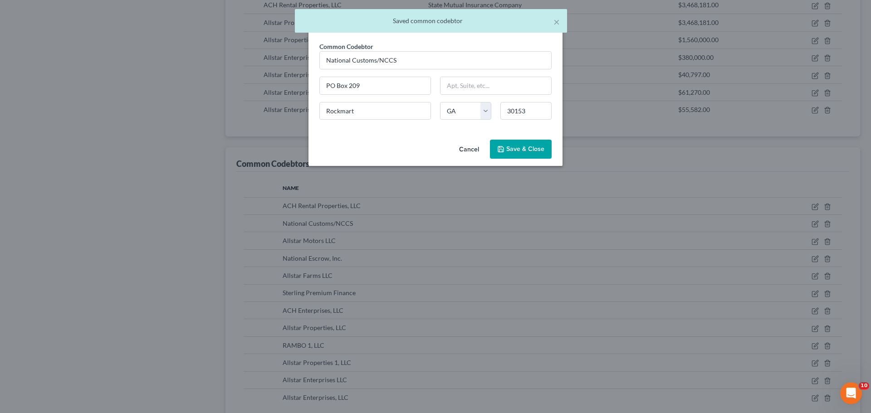
click at [516, 149] on span "Save & Close" at bounding box center [525, 149] width 38 height 8
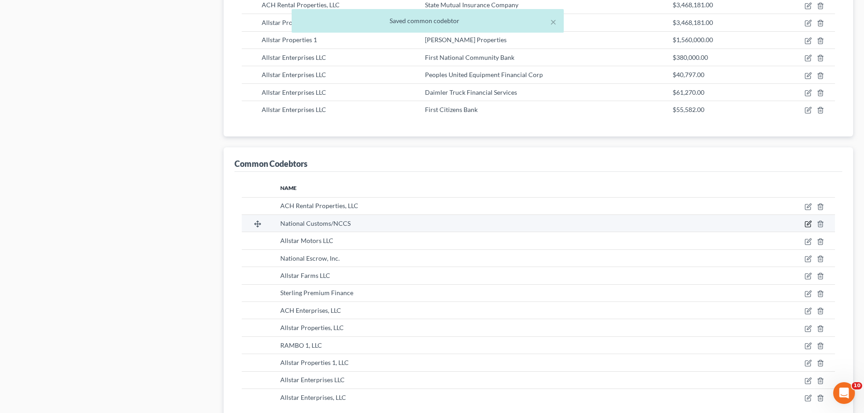
click at [806, 223] on icon "button" at bounding box center [808, 223] width 7 height 7
select select "10"
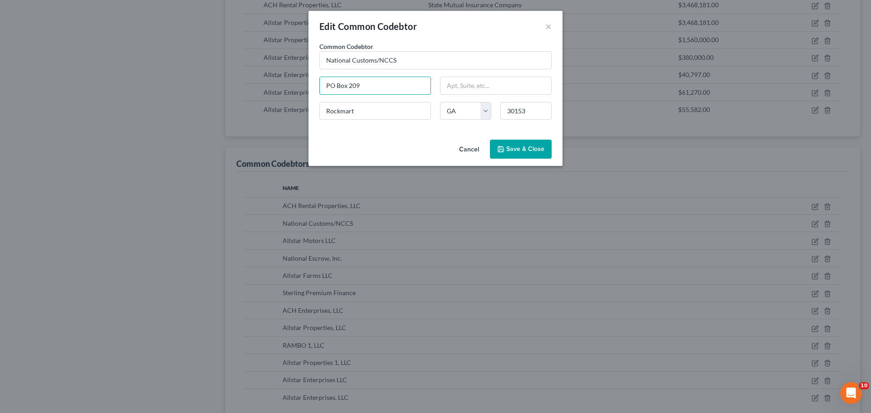
drag, startPoint x: 318, startPoint y: 79, endPoint x: 296, endPoint y: 77, distance: 22.3
click at [296, 77] on div "Edit Common Codebtor × Common Codebtor * National Customs/NCCS PO Box 209 Rockm…" at bounding box center [435, 206] width 871 height 413
type input "3015 Windward Plaza"
type input "Suite 200"
type input "Alpharetta"
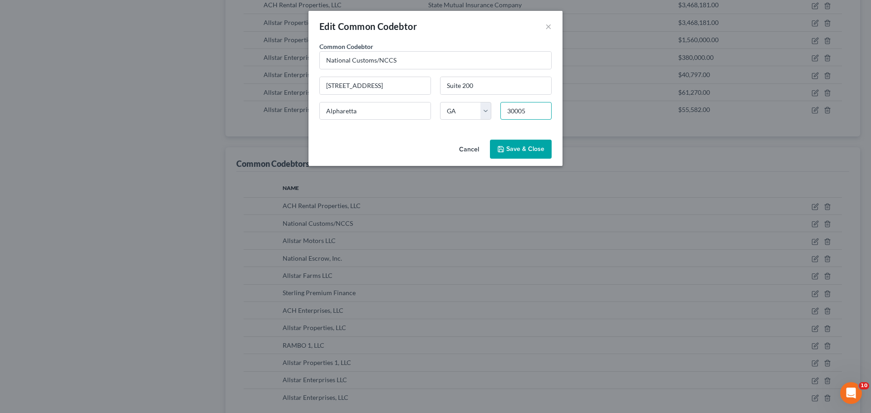
type input "30005"
click at [520, 154] on button "Save & Close" at bounding box center [521, 149] width 62 height 19
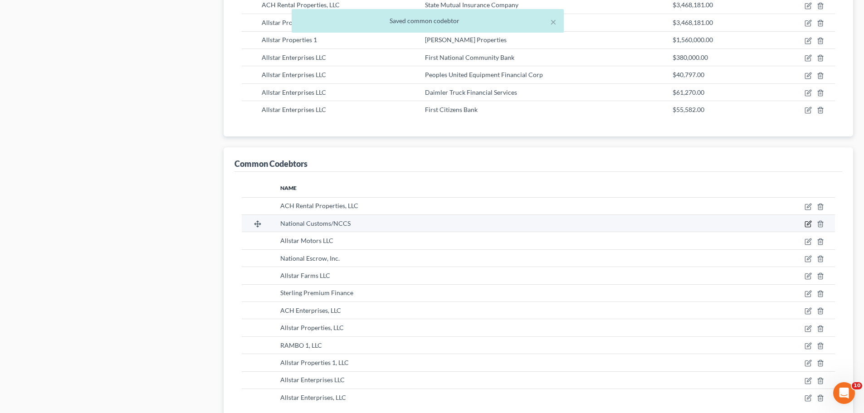
click at [811, 225] on icon "button" at bounding box center [807, 224] width 5 height 5
select select "10"
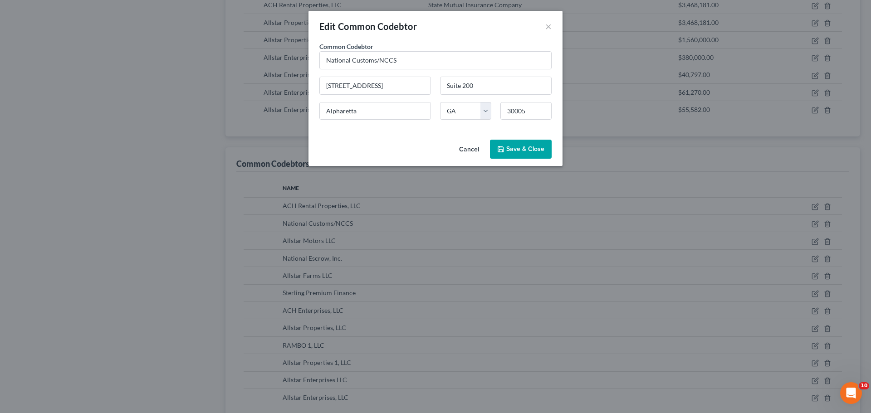
click at [527, 147] on span "Save & Close" at bounding box center [525, 149] width 38 height 8
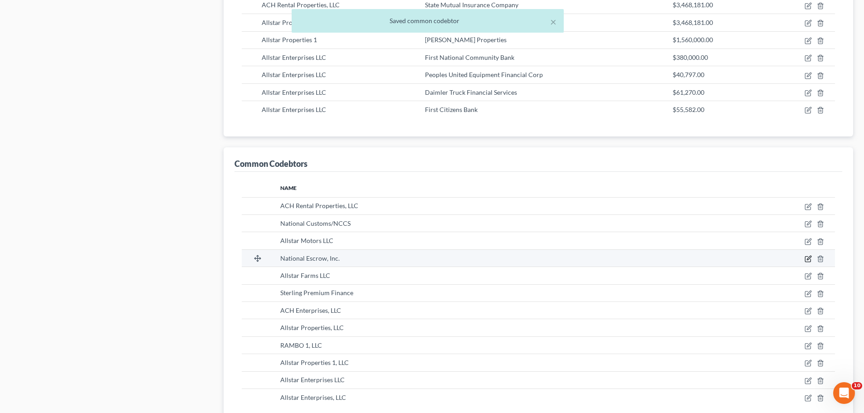
click at [806, 259] on icon "button" at bounding box center [808, 258] width 7 height 7
select select "10"
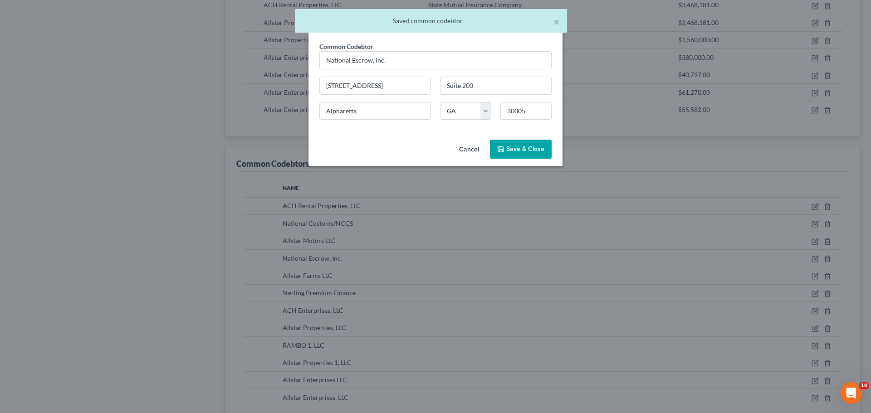
click at [518, 146] on span "Save & Close" at bounding box center [525, 149] width 38 height 8
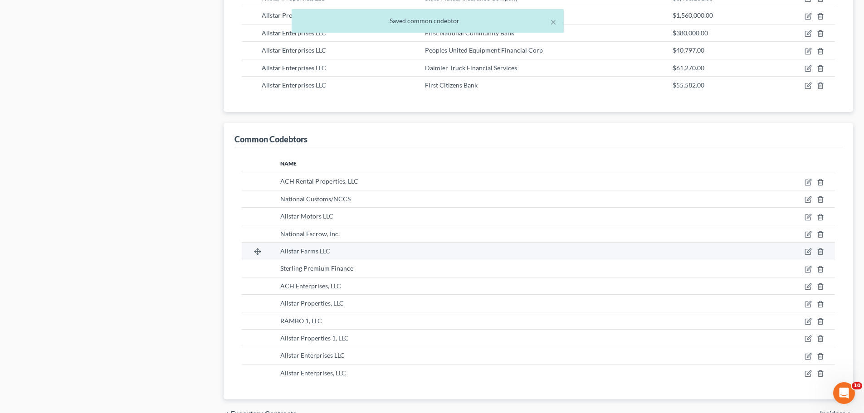
scroll to position [771, 0]
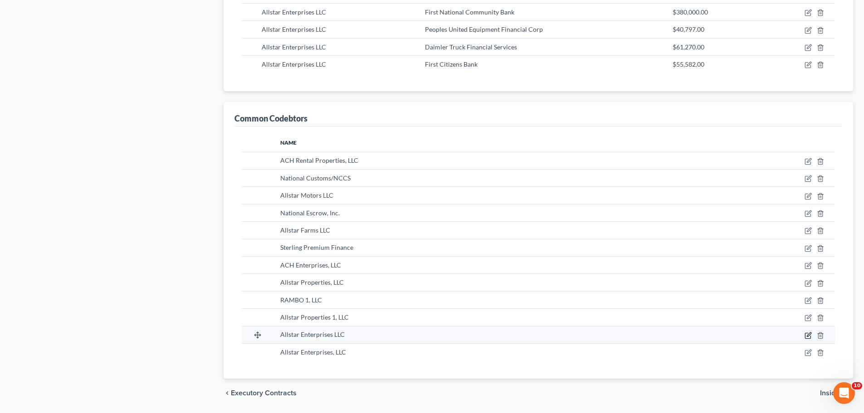
click at [809, 338] on icon "button" at bounding box center [807, 335] width 5 height 5
select select "10"
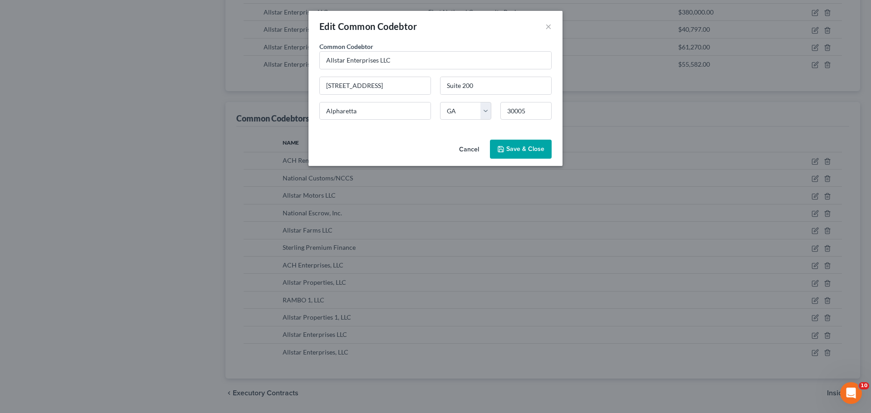
click at [504, 145] on button "Save & Close" at bounding box center [521, 149] width 62 height 19
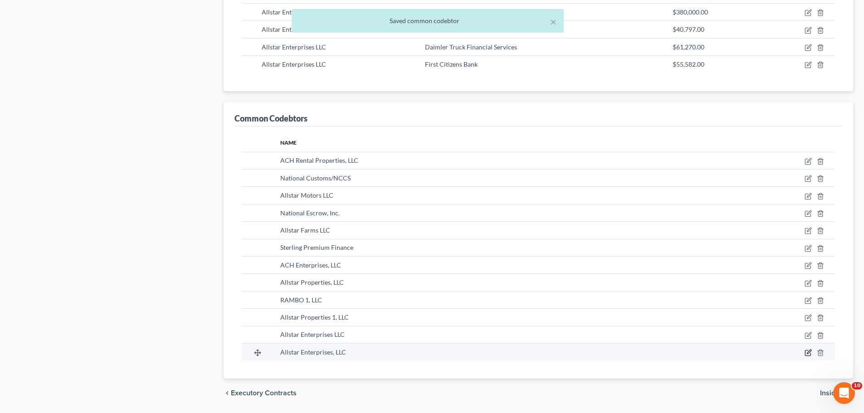
click at [808, 353] on icon "button" at bounding box center [808, 352] width 7 height 7
select select "10"
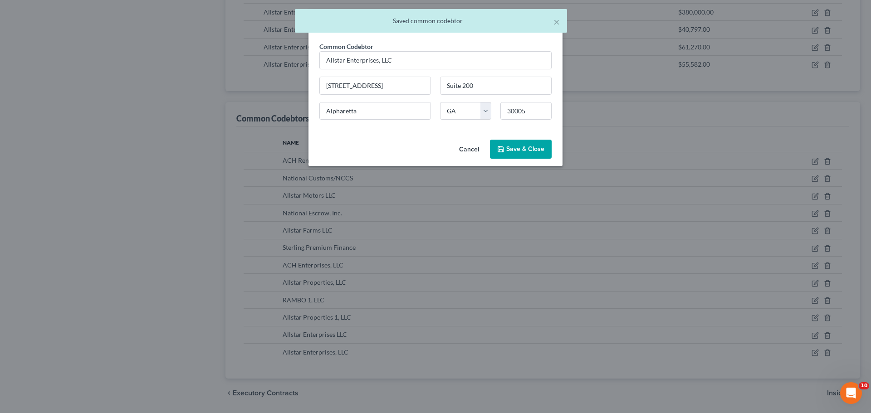
click at [529, 151] on span "Save & Close" at bounding box center [525, 149] width 38 height 8
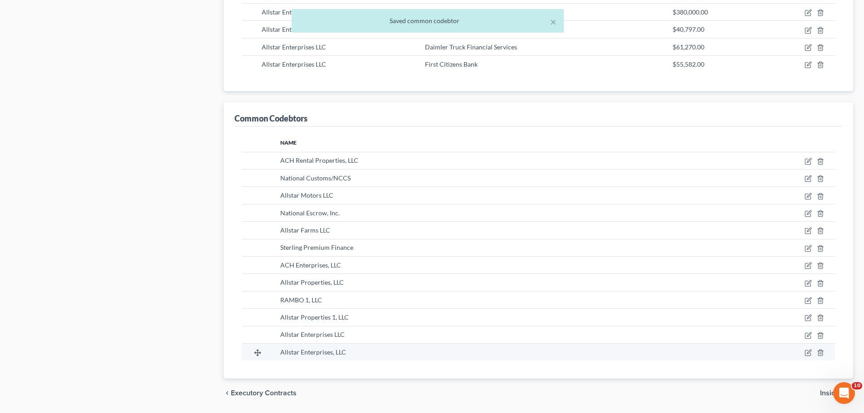
click at [816, 352] on td at bounding box center [754, 352] width 162 height 17
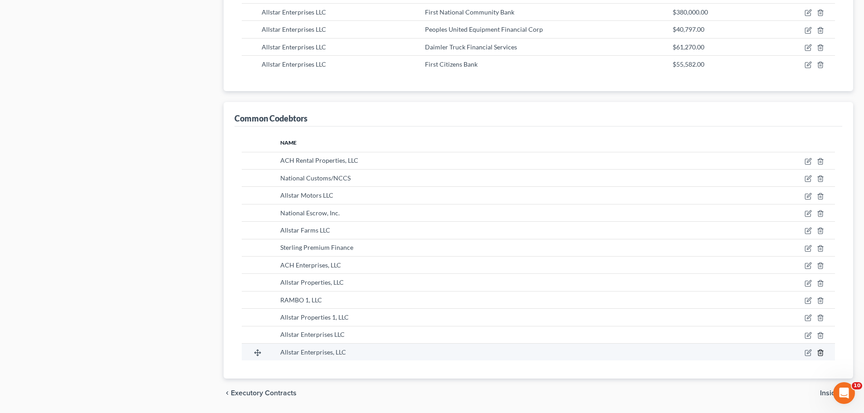
click at [822, 352] on icon "button" at bounding box center [820, 353] width 4 height 6
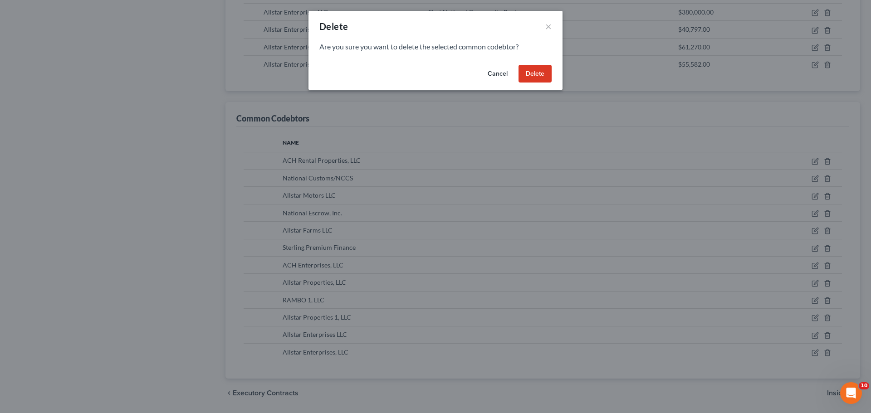
drag, startPoint x: 526, startPoint y: 67, endPoint x: 517, endPoint y: 83, distance: 18.5
click at [517, 83] on div "Cancel Delete" at bounding box center [435, 75] width 254 height 29
click at [498, 77] on button "Cancel" at bounding box center [497, 74] width 34 height 18
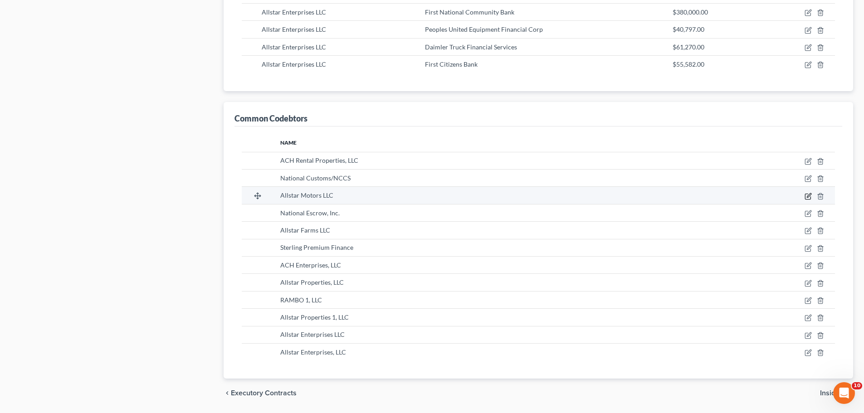
click at [807, 195] on icon "button" at bounding box center [808, 196] width 7 height 7
select select "10"
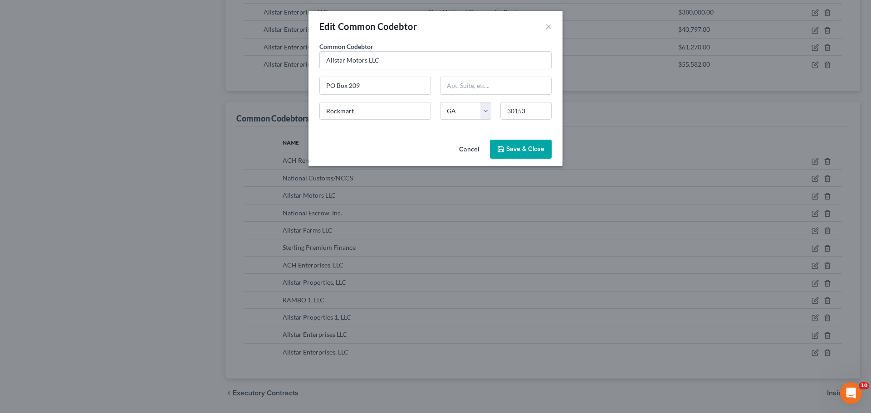
click at [530, 147] on span "Save & Close" at bounding box center [525, 149] width 38 height 8
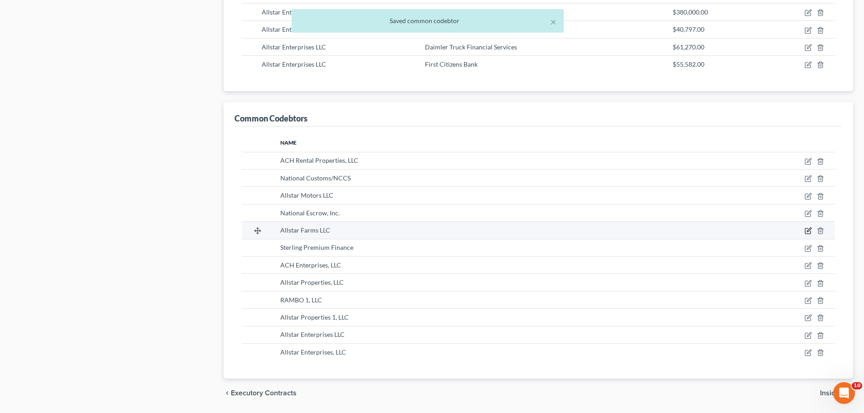
click at [809, 230] on icon "button" at bounding box center [808, 230] width 7 height 7
select select "10"
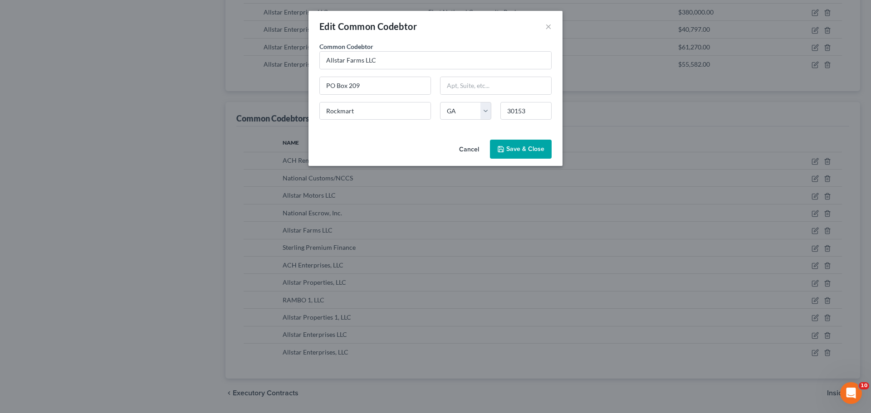
click at [528, 151] on span "Save & Close" at bounding box center [525, 149] width 38 height 8
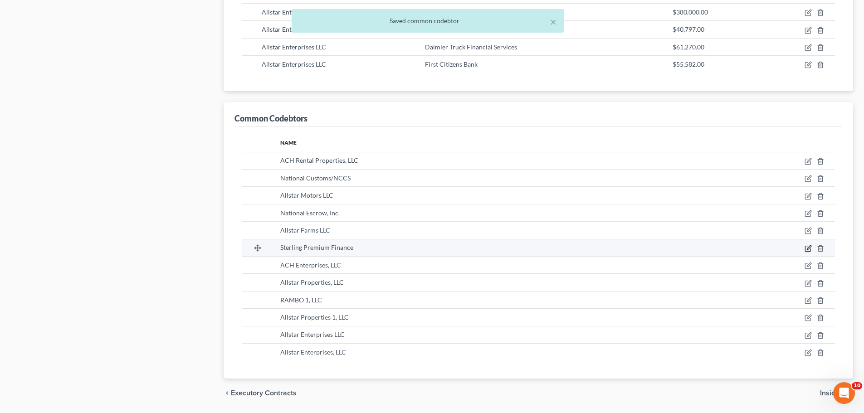
click at [806, 246] on icon "button" at bounding box center [807, 248] width 5 height 5
select select "10"
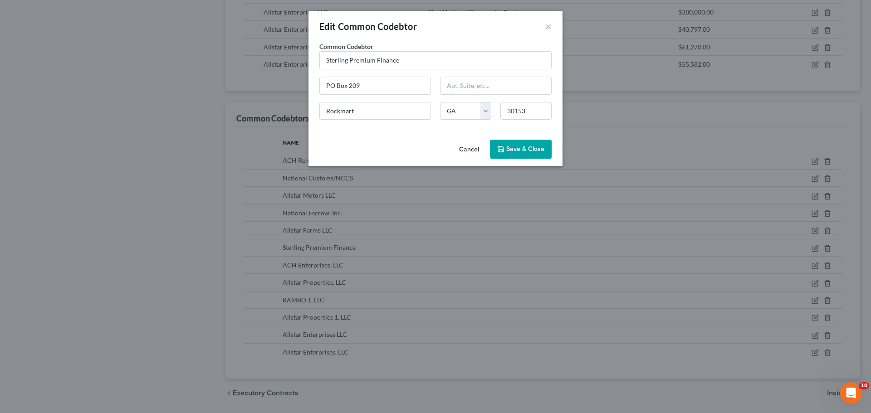
click at [537, 151] on span "Save & Close" at bounding box center [525, 149] width 38 height 8
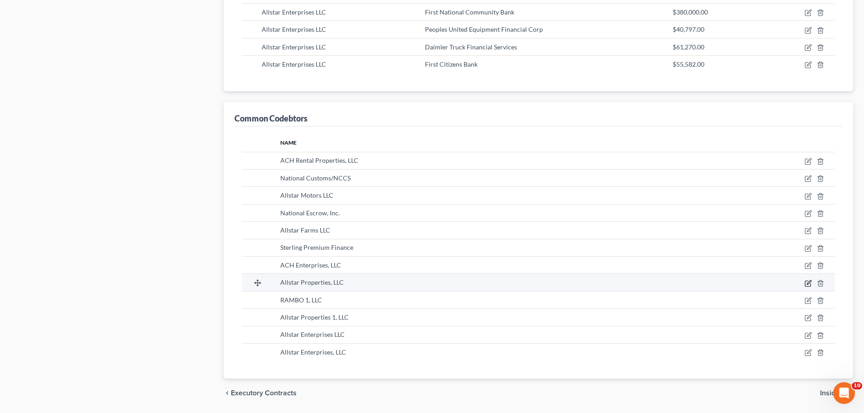
click at [806, 283] on icon "button" at bounding box center [808, 283] width 7 height 7
select select "10"
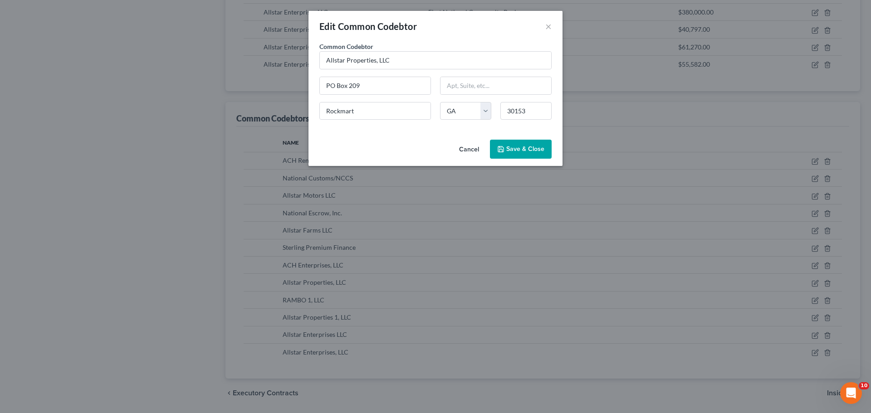
click at [528, 148] on span "Save & Close" at bounding box center [525, 149] width 38 height 8
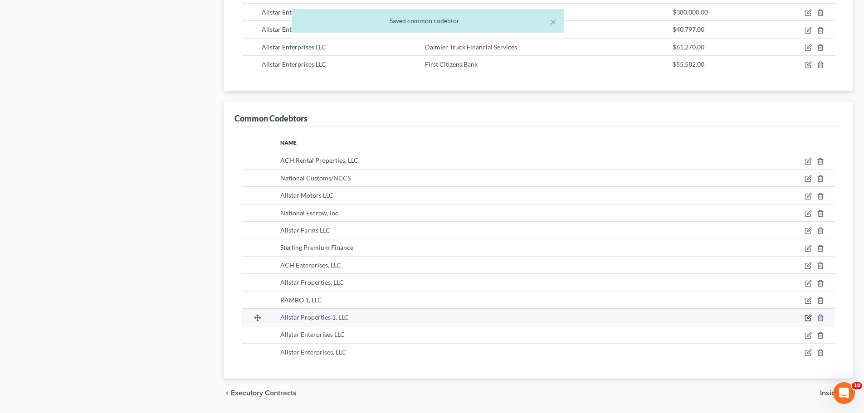
click at [807, 317] on icon "button" at bounding box center [808, 317] width 7 height 7
select select "10"
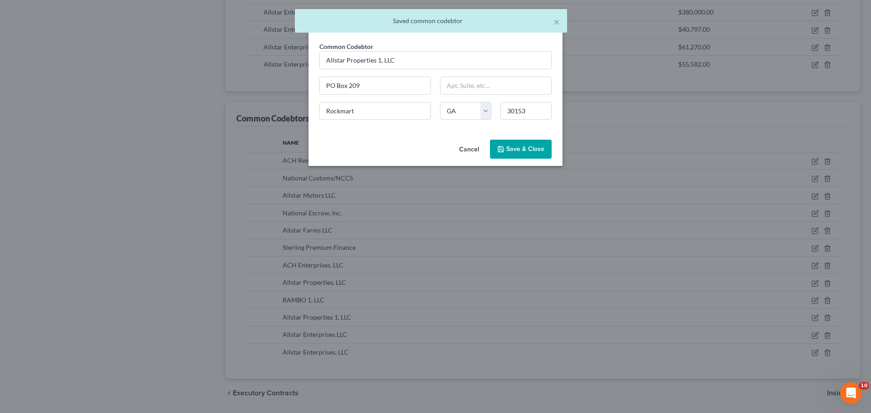
click at [521, 155] on button "Save & Close" at bounding box center [521, 149] width 62 height 19
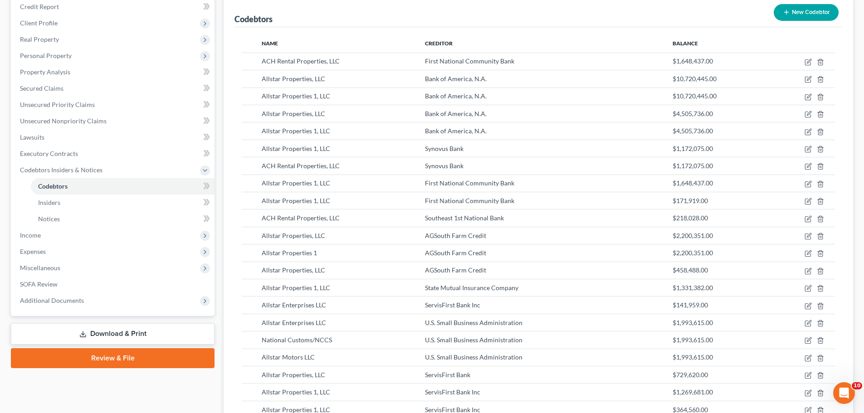
scroll to position [91, 0]
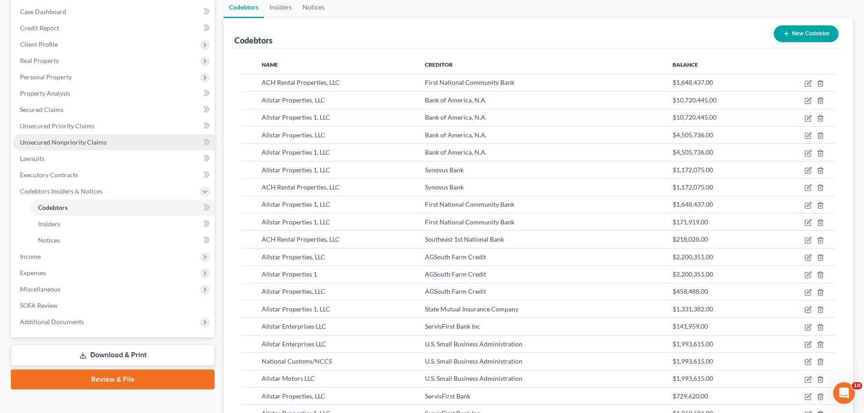
click at [112, 144] on link "Unsecured Nonpriority Claims" at bounding box center [114, 142] width 202 height 16
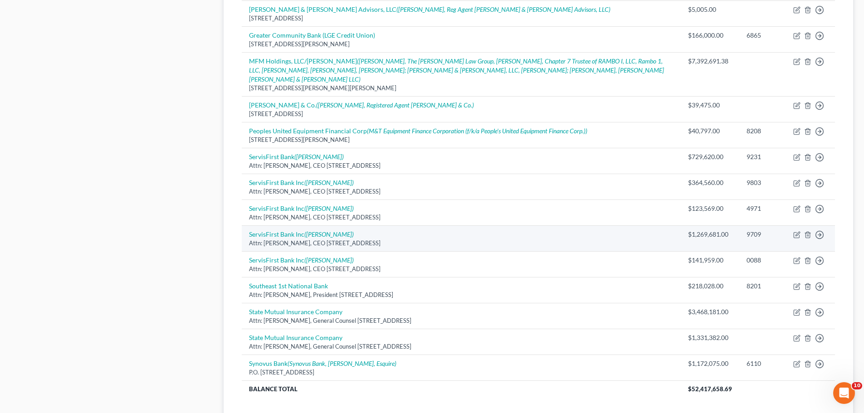
scroll to position [661, 0]
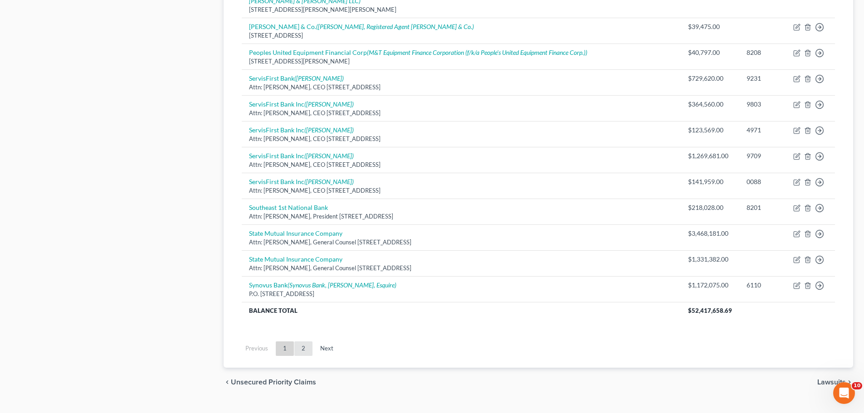
click at [306, 342] on link "2" at bounding box center [303, 349] width 18 height 15
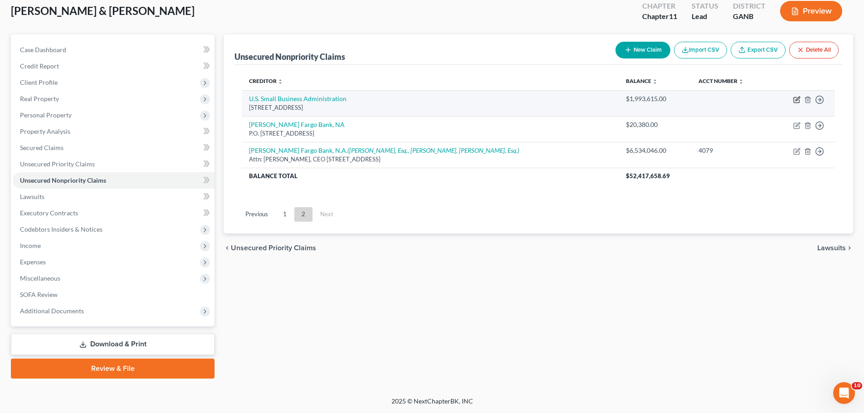
click at [795, 99] on icon "button" at bounding box center [796, 99] width 7 height 7
select select "10"
select select "14"
select select "3"
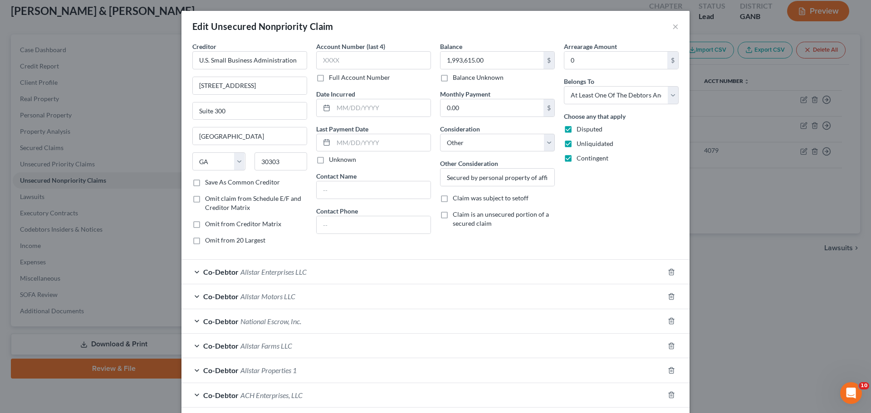
click at [281, 299] on span "Allstar Motors LLC" at bounding box center [267, 296] width 55 height 9
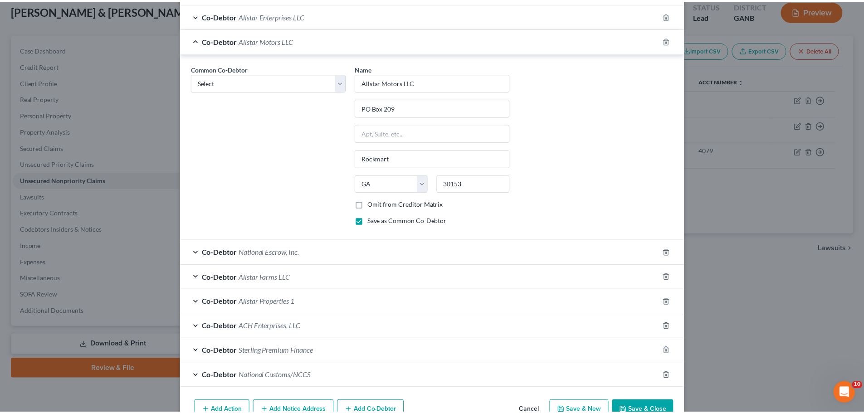
scroll to position [272, 0]
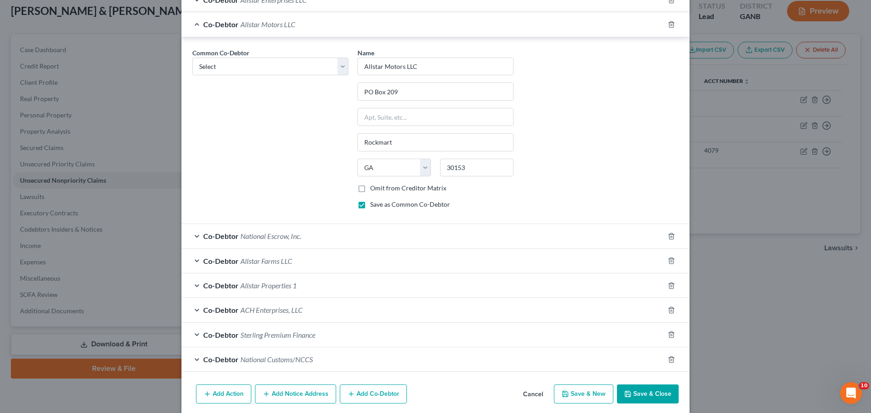
click at [635, 389] on button "Save & Close" at bounding box center [648, 394] width 62 height 19
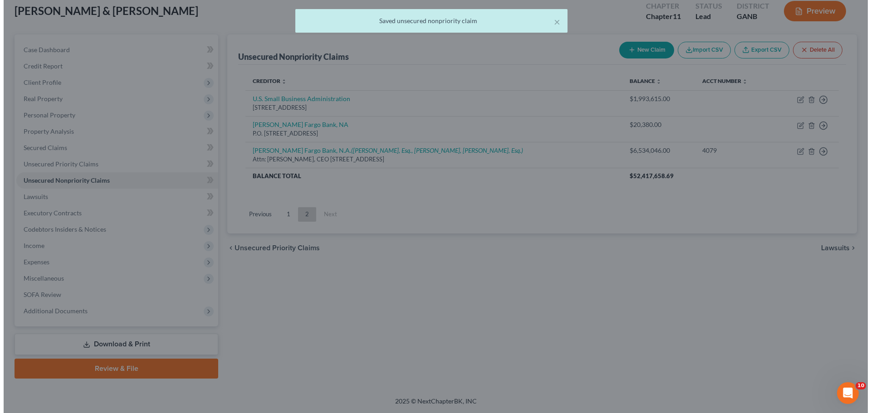
scroll to position [0, 0]
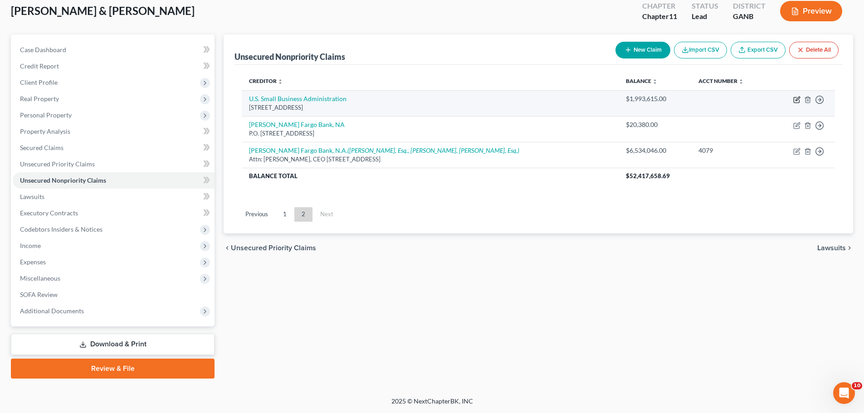
click at [798, 102] on icon "button" at bounding box center [796, 99] width 7 height 7
select select "10"
select select "14"
select select "3"
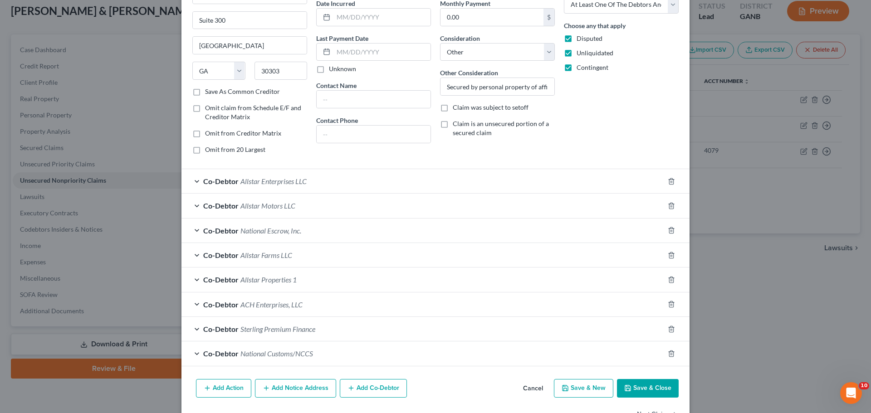
scroll to position [120, 0]
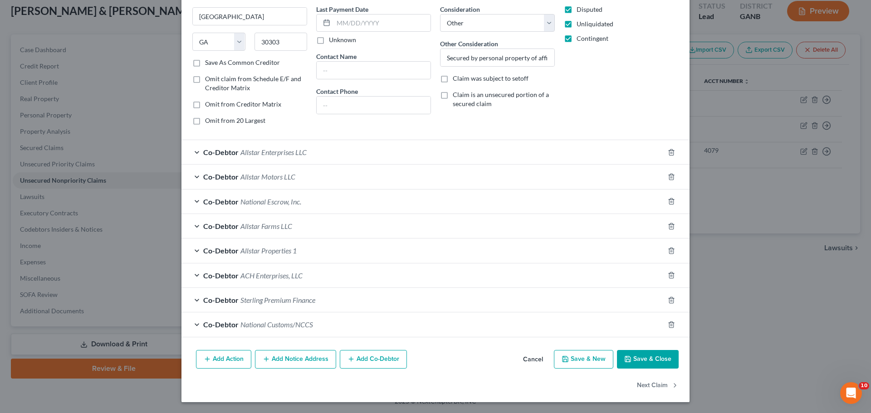
click at [381, 362] on button "Add Co-Debtor" at bounding box center [373, 359] width 67 height 19
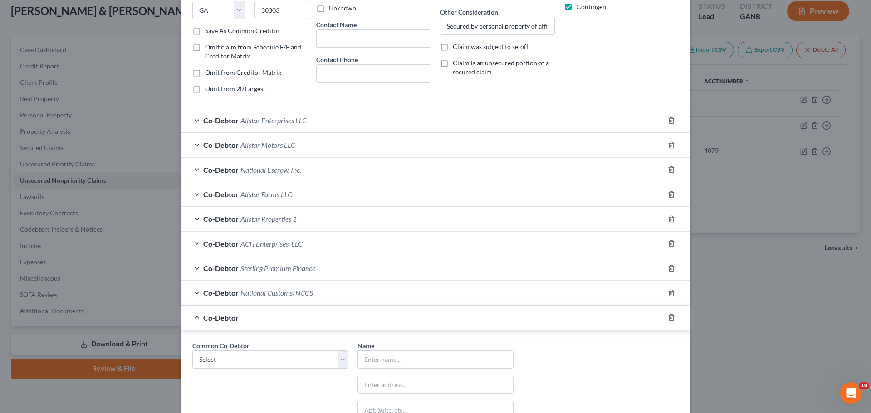
scroll to position [210, 0]
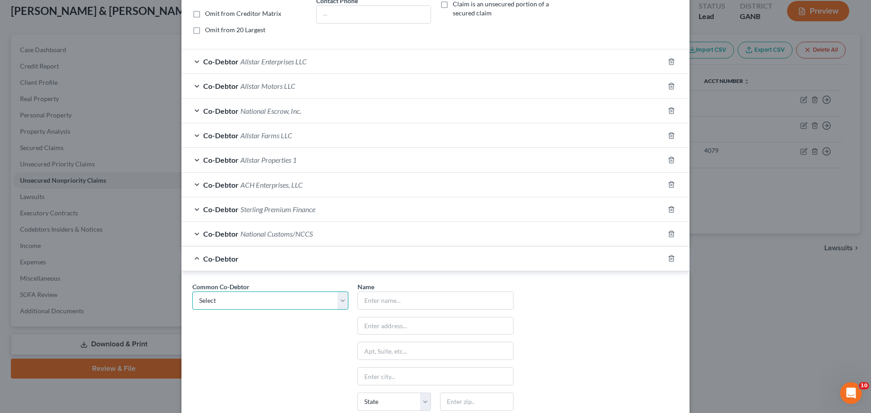
click at [273, 303] on select "Select ACH Rental Properties, LLC Allstar Enterprises LLC Allstar Enterprises, …" at bounding box center [270, 301] width 156 height 18
select select "0"
click at [192, 292] on select "Select ACH Rental Properties, LLC Allstar Enterprises LLC Allstar Enterprises, …" at bounding box center [270, 301] width 156 height 18
type input "ACH Rental Properties, LLC"
type input "PO Box 209"
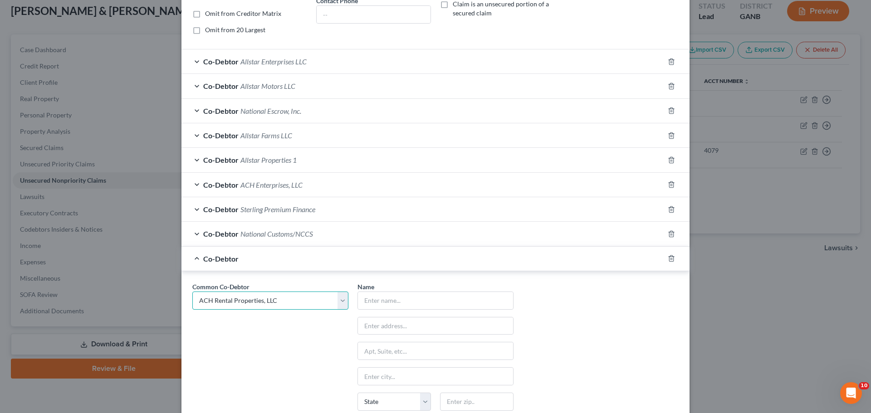
type input "Rockmart"
select select "10"
type input "30153"
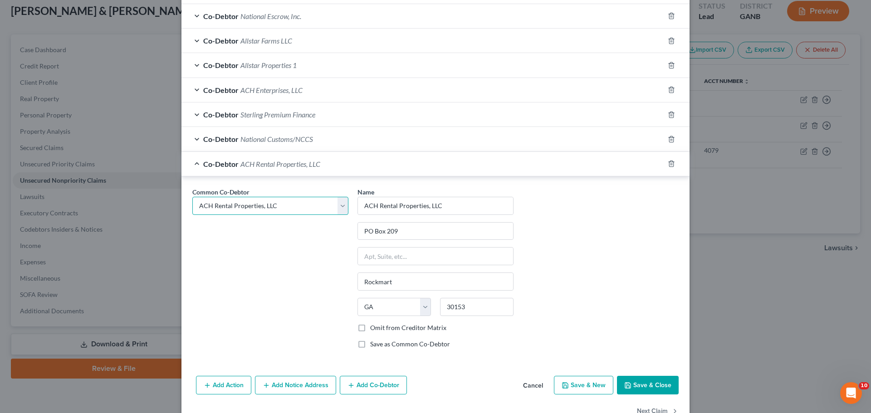
scroll to position [331, 0]
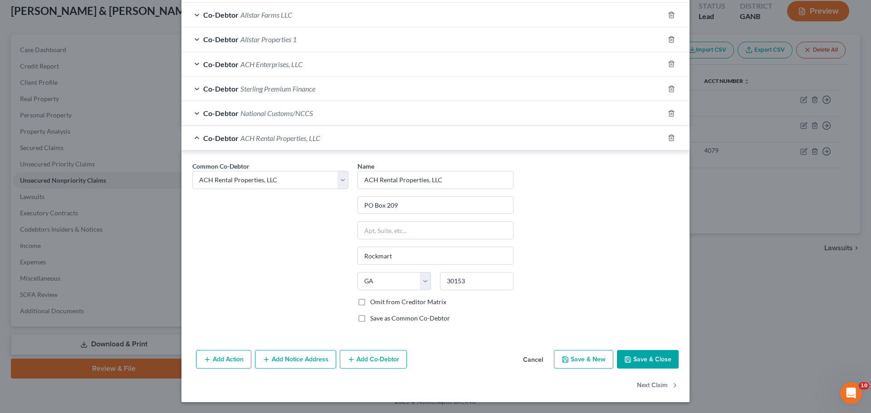
click at [377, 301] on label "Omit from Creditor Matrix" at bounding box center [408, 302] width 76 height 9
click at [377, 301] on input "Omit from Creditor Matrix" at bounding box center [377, 301] width 6 height 6
checkbox input "true"
click at [646, 360] on button "Save & Close" at bounding box center [648, 359] width 62 height 19
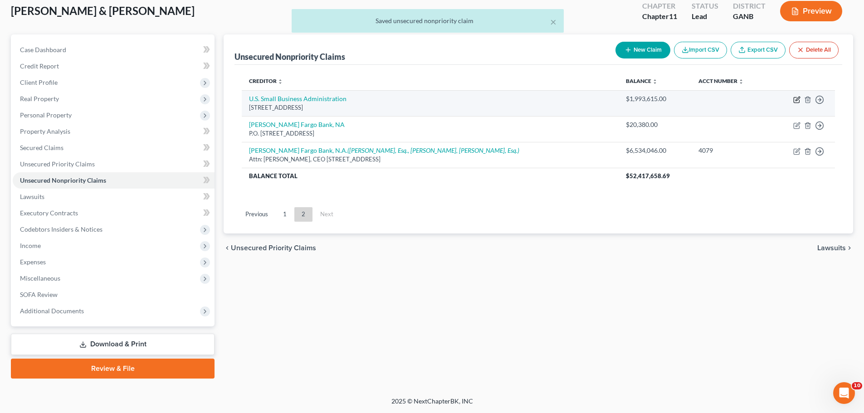
click at [797, 99] on icon "button" at bounding box center [796, 99] width 7 height 7
select select "10"
select select "14"
select select "3"
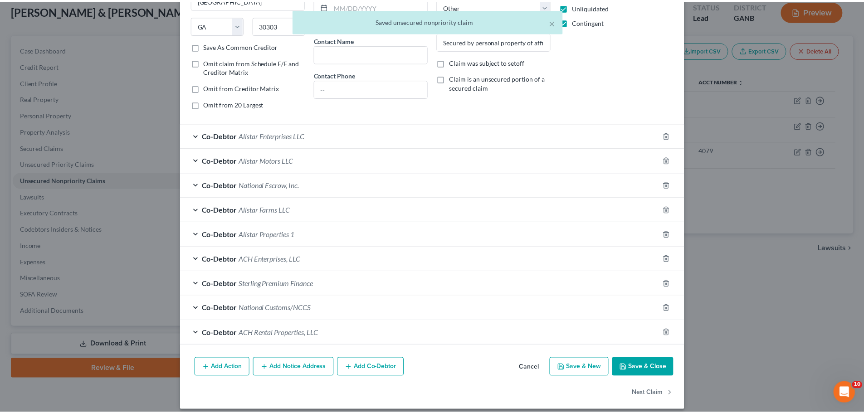
scroll to position [144, 0]
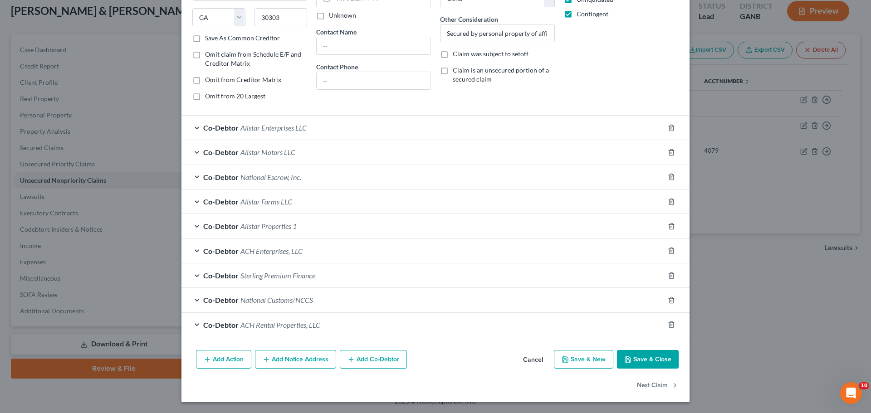
click at [634, 355] on button "Save & Close" at bounding box center [648, 359] width 62 height 19
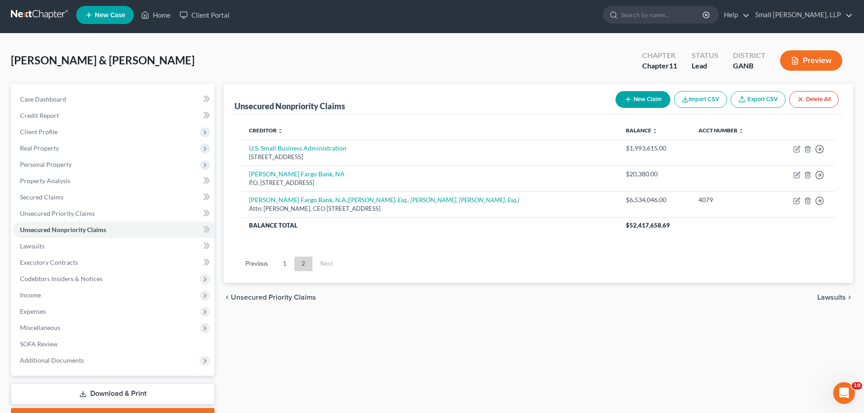
scroll to position [0, 0]
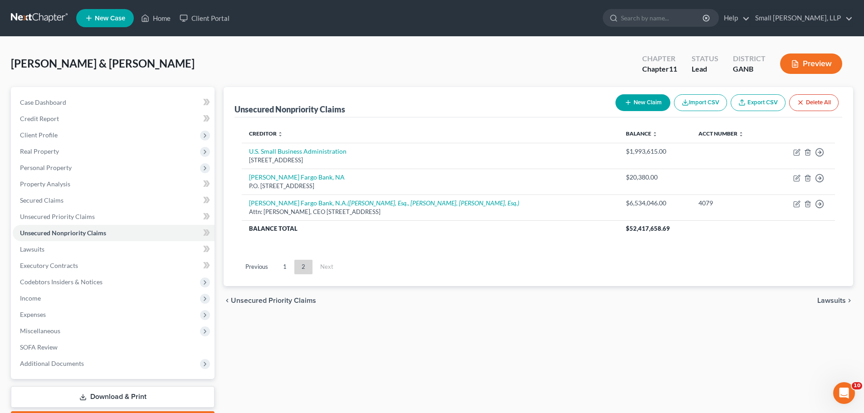
click at [39, 15] on link at bounding box center [40, 18] width 58 height 16
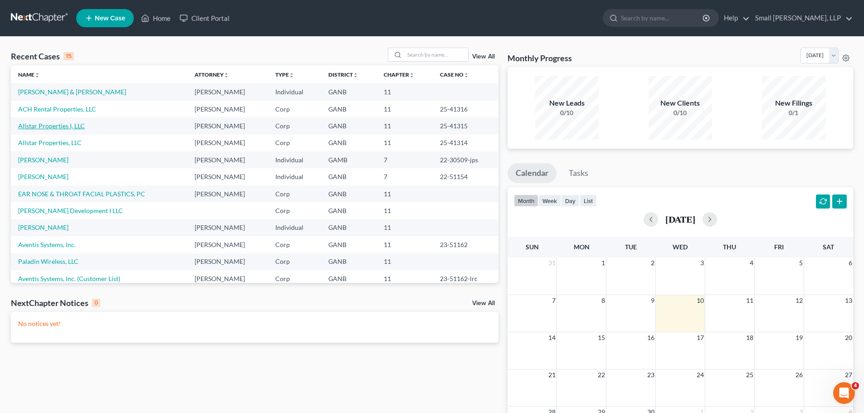
click at [53, 124] on link "Allstar Properties I, LLC" at bounding box center [51, 126] width 67 height 8
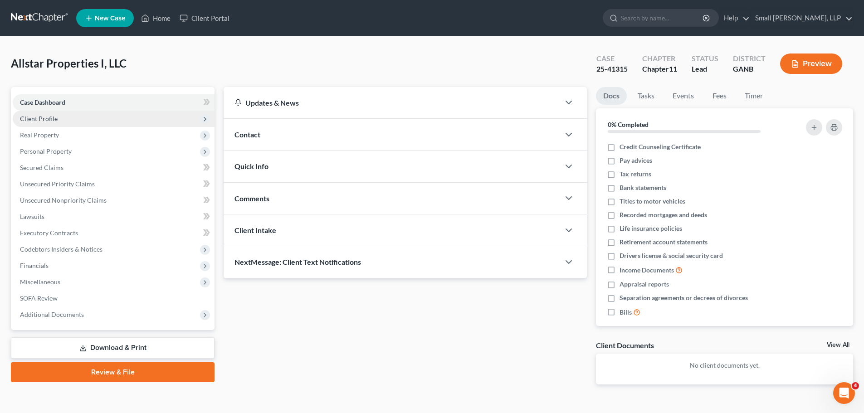
click at [81, 116] on span "Client Profile" at bounding box center [114, 119] width 202 height 16
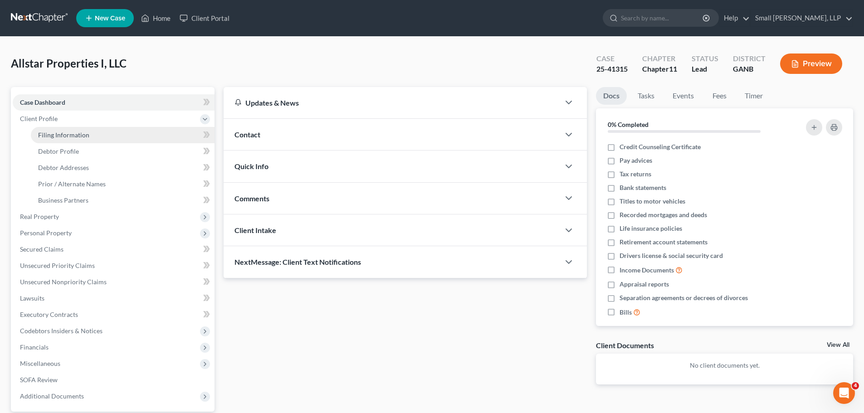
click at [77, 138] on span "Filing Information" at bounding box center [63, 135] width 51 height 8
select select "3"
select select "1"
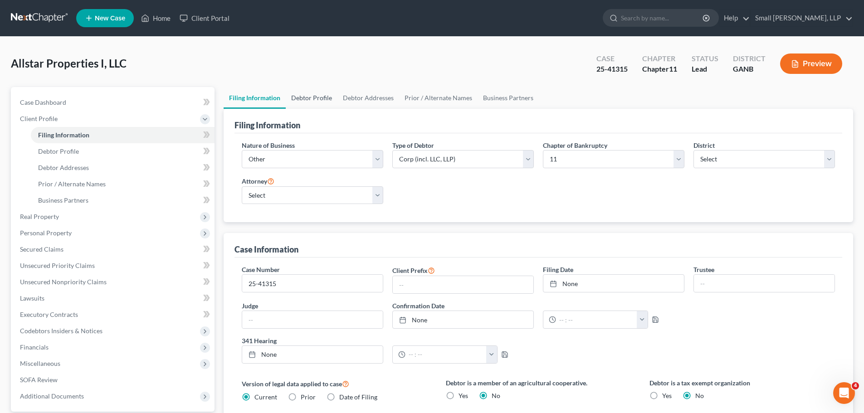
click at [313, 94] on link "Debtor Profile" at bounding box center [312, 98] width 52 height 22
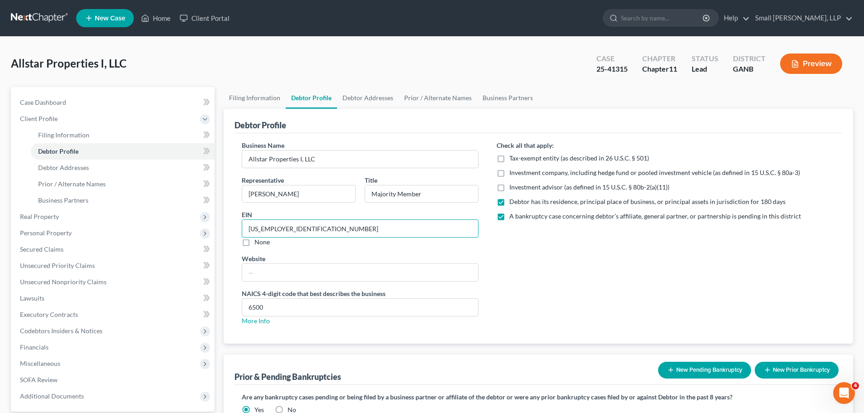
drag, startPoint x: 301, startPoint y: 228, endPoint x: 223, endPoint y: 228, distance: 77.6
click at [223, 228] on div "Filing Information Debtor Profile Debtor Addresses Prior / Alternate Names Busi…" at bounding box center [538, 304] width 639 height 435
type input "[US_EMPLOYER_IDENTIFICATION_NUMBER]"
click at [728, 272] on div "Check all that apply: Tax-exempt entity (as described in 26 U.S.C. § 501) Inves…" at bounding box center [666, 237] width 357 height 192
click at [376, 99] on link "Debtor Addresses" at bounding box center [368, 98] width 62 height 22
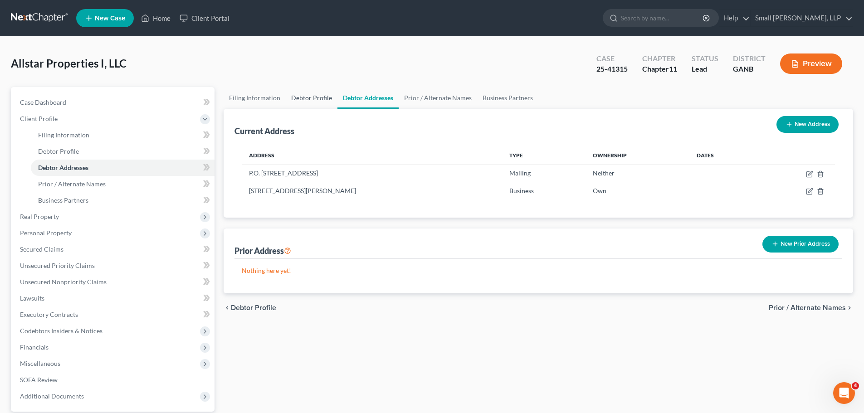
click at [309, 98] on link "Debtor Profile" at bounding box center [312, 98] width 52 height 22
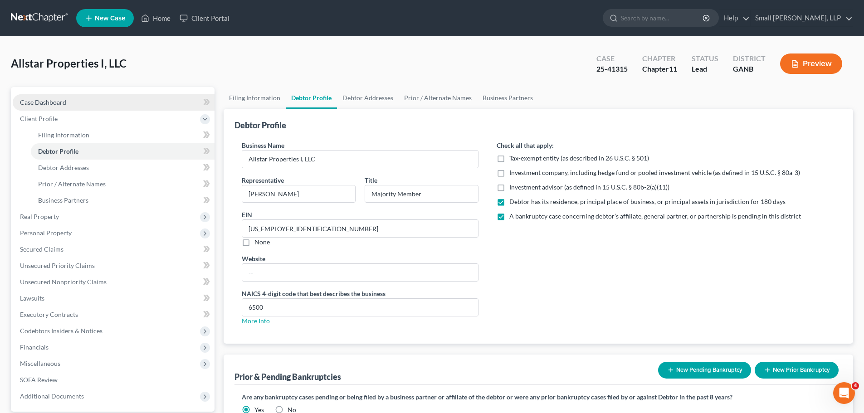
click at [57, 105] on span "Case Dashboard" at bounding box center [43, 102] width 46 height 8
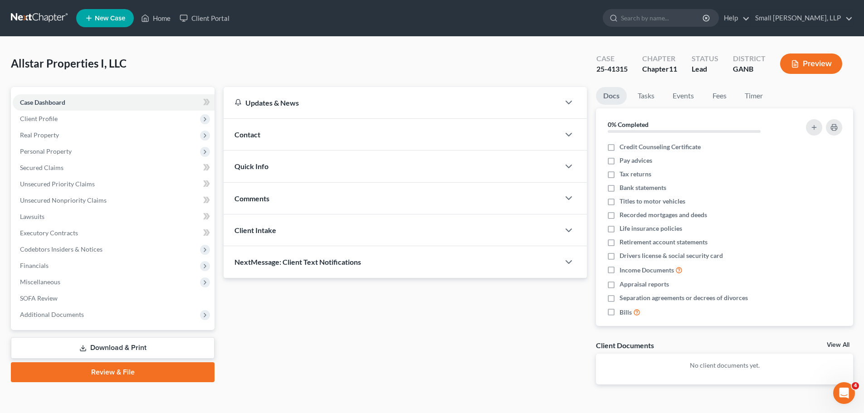
click at [38, 13] on link at bounding box center [40, 18] width 58 height 16
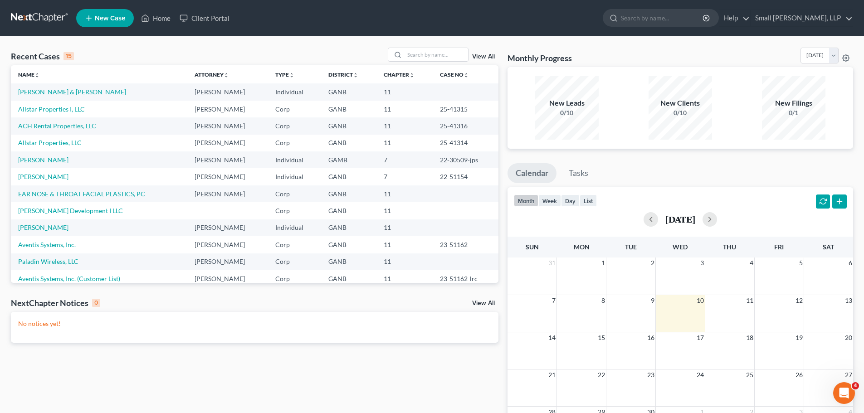
click at [32, 19] on link at bounding box center [40, 18] width 58 height 16
click at [43, 141] on link "Allstar Properties, LLC" at bounding box center [50, 143] width 64 height 8
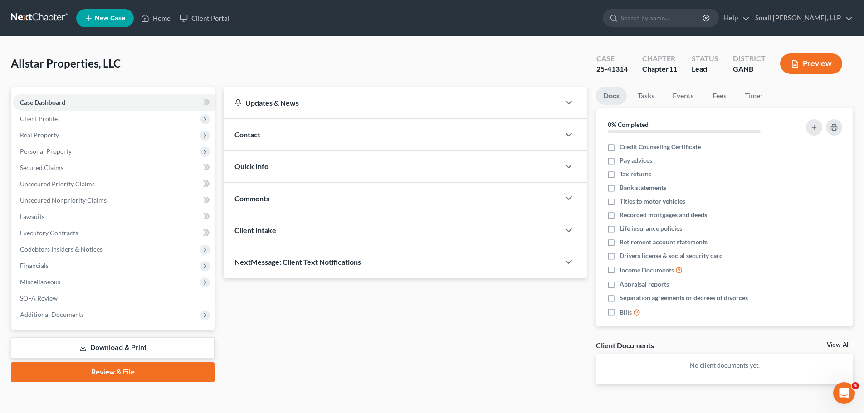
click at [431, 44] on div "Allstar Properties, LLC Upgraded Case 25-41314 Chapter Chapter 11 Status Lead D…" at bounding box center [432, 227] width 864 height 381
